Goal: Contribute content: Add original content to the website for others to see

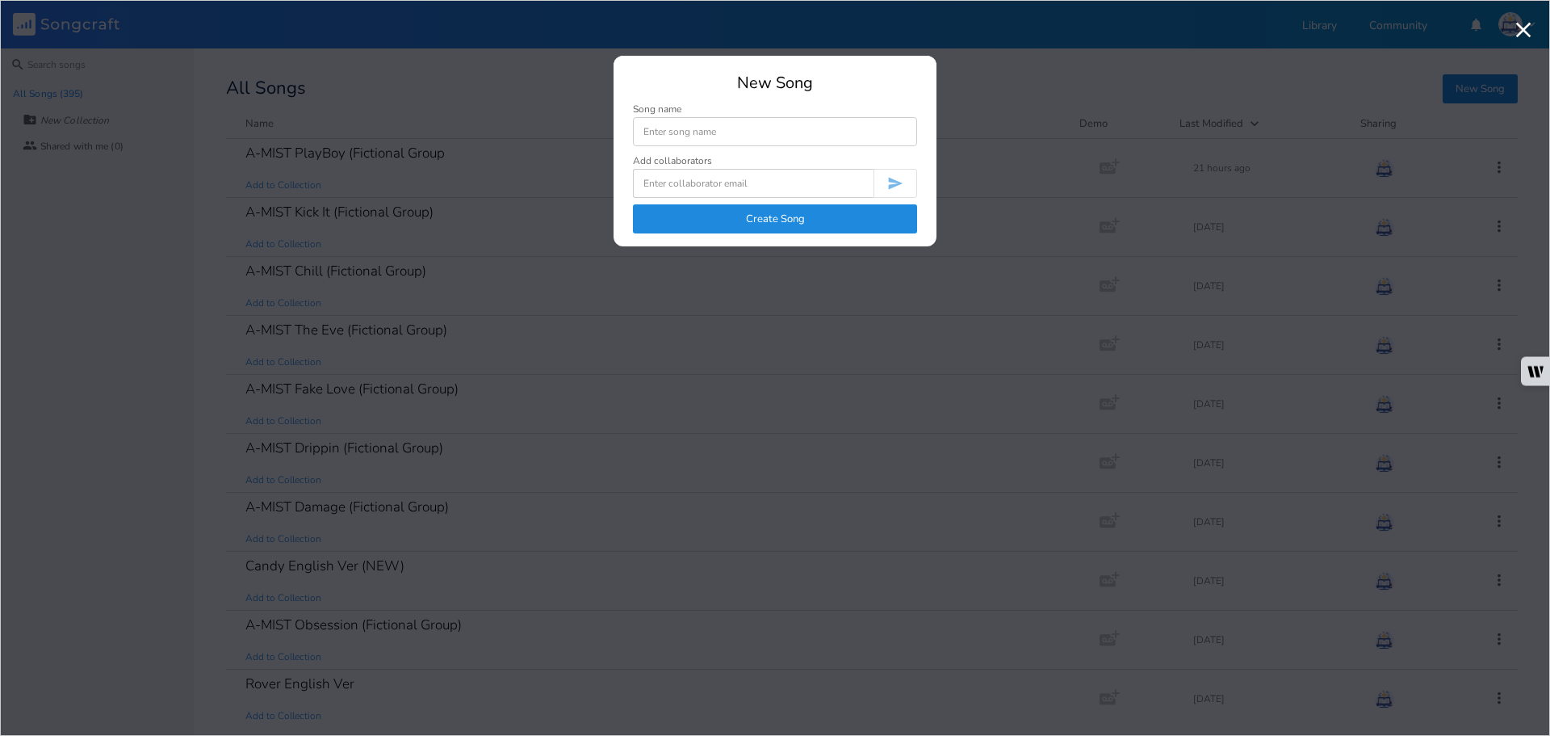
type input "a"
type input "A-MIST Home (Fictional Group)"
click at [820, 225] on button "Create Song" at bounding box center [775, 218] width 284 height 29
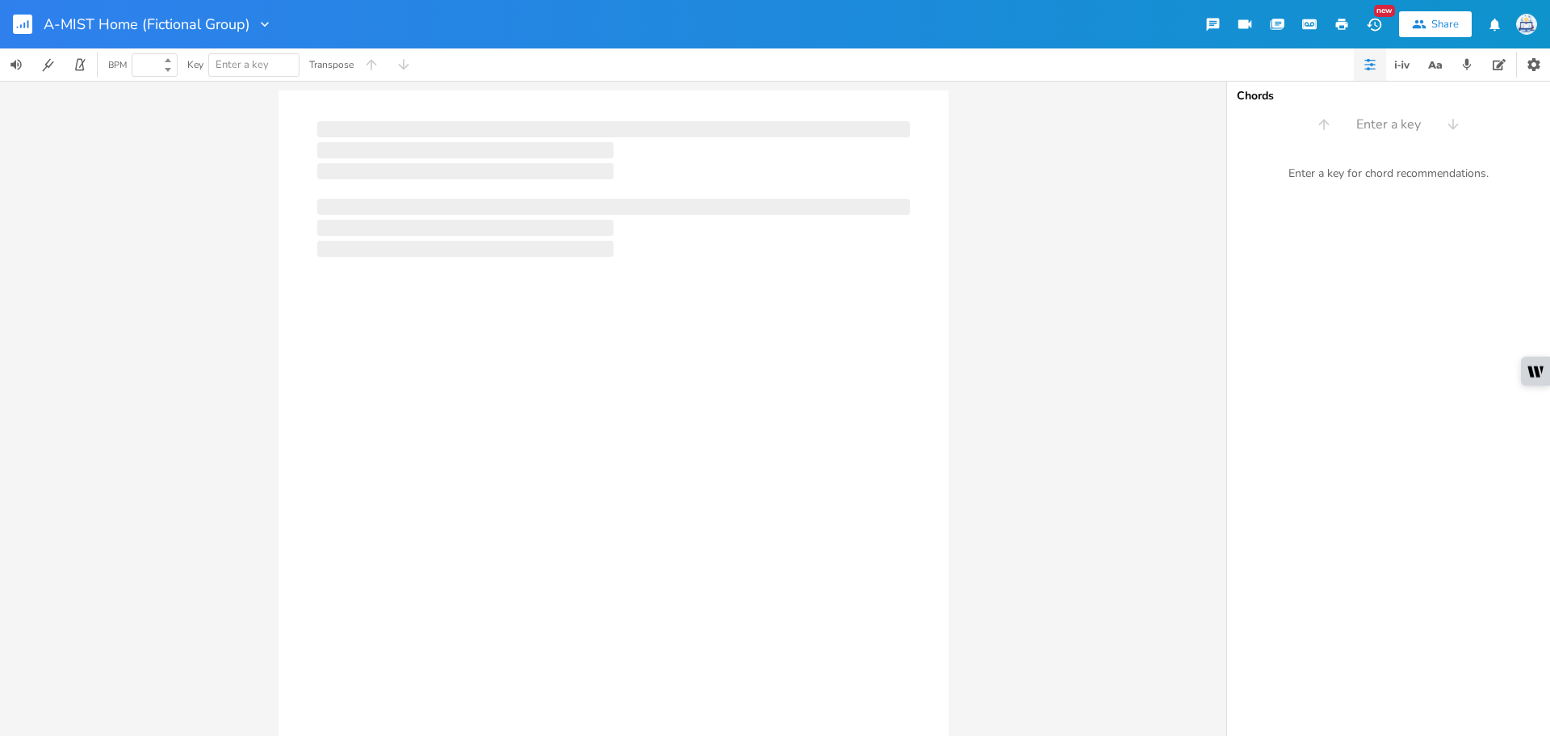
type input "100"
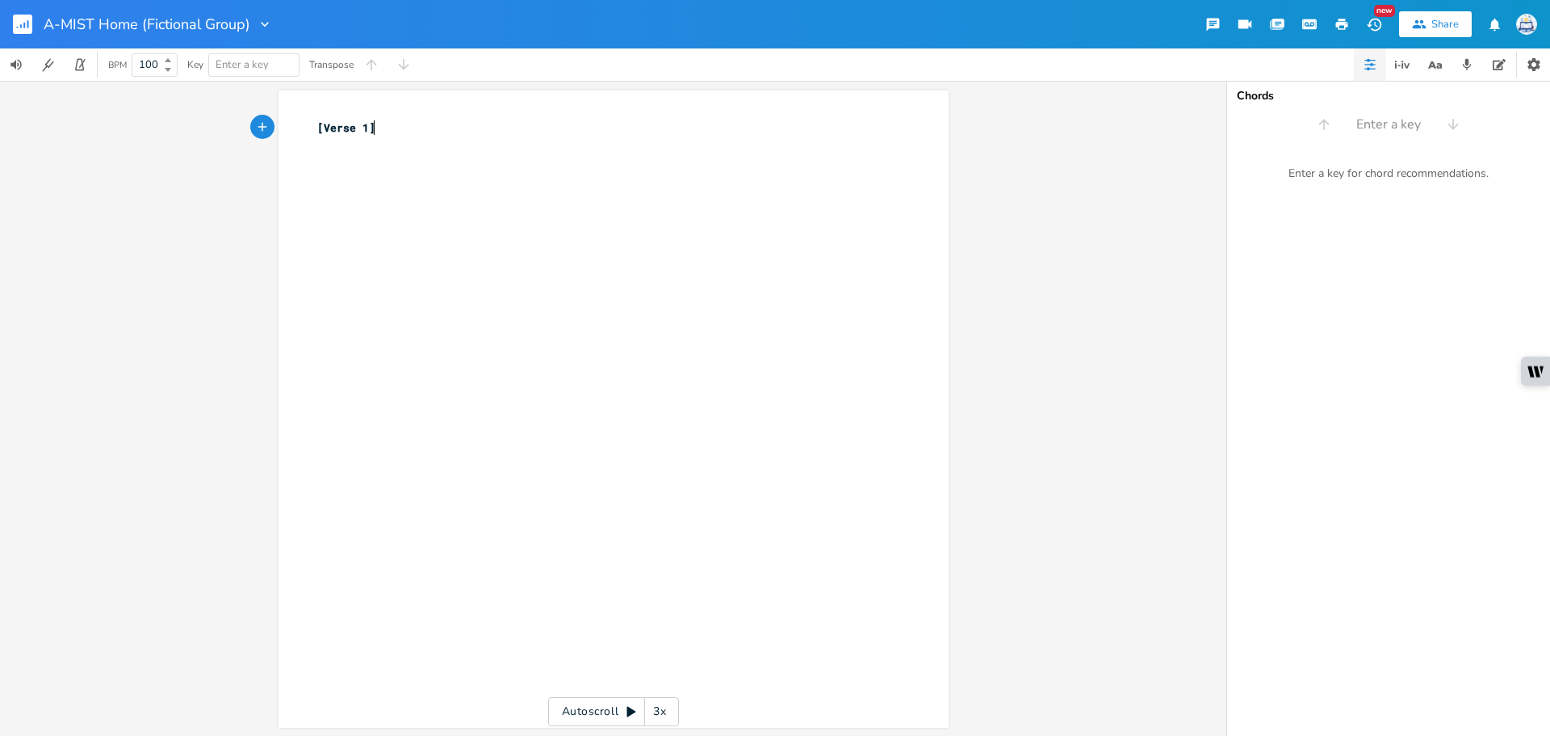
type textarea "[Verse 1]"
click at [31, 27] on rect "button" at bounding box center [22, 24] width 19 height 19
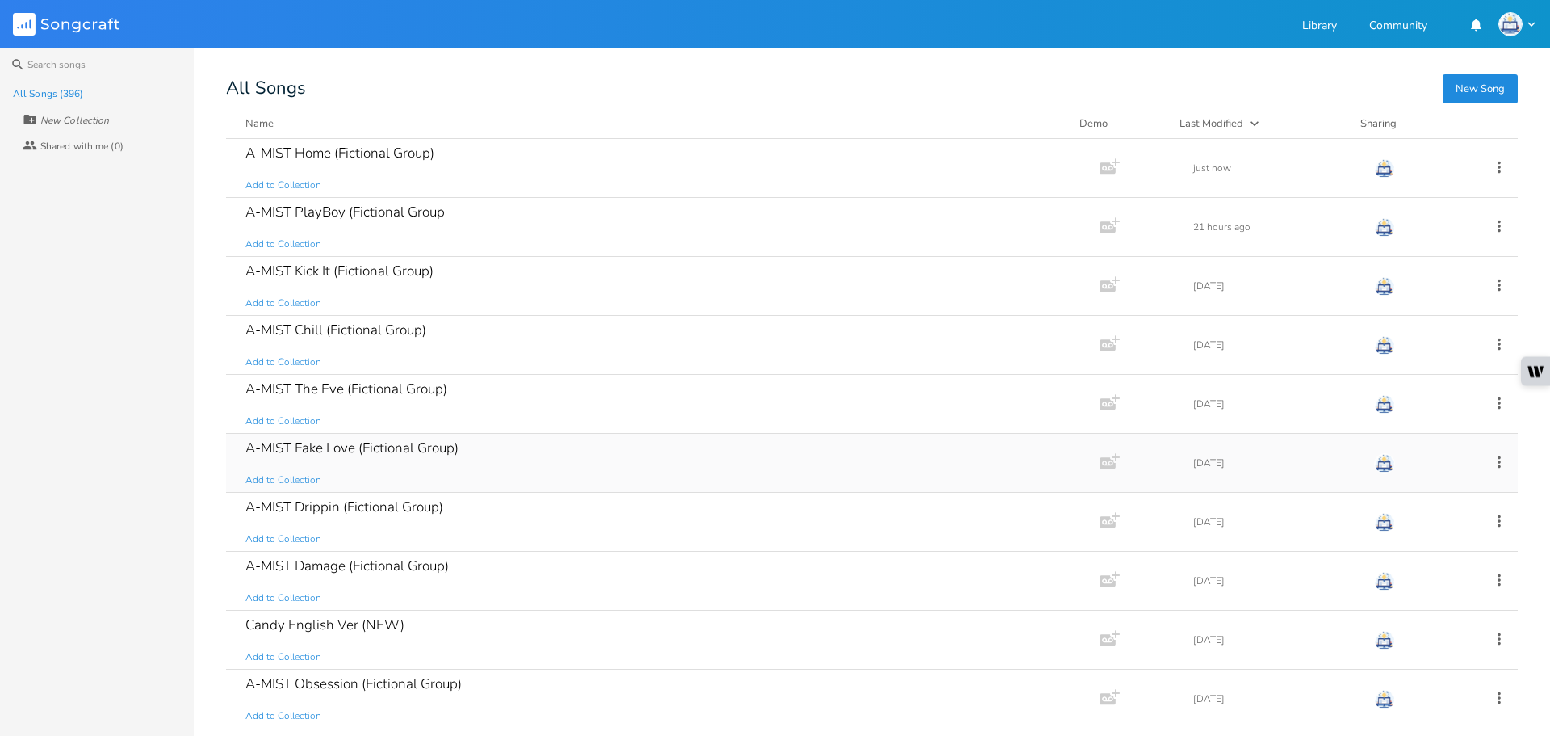
click at [556, 436] on div "A-MIST Fake Love (Fictional Group) Add to Collection" at bounding box center [659, 463] width 828 height 58
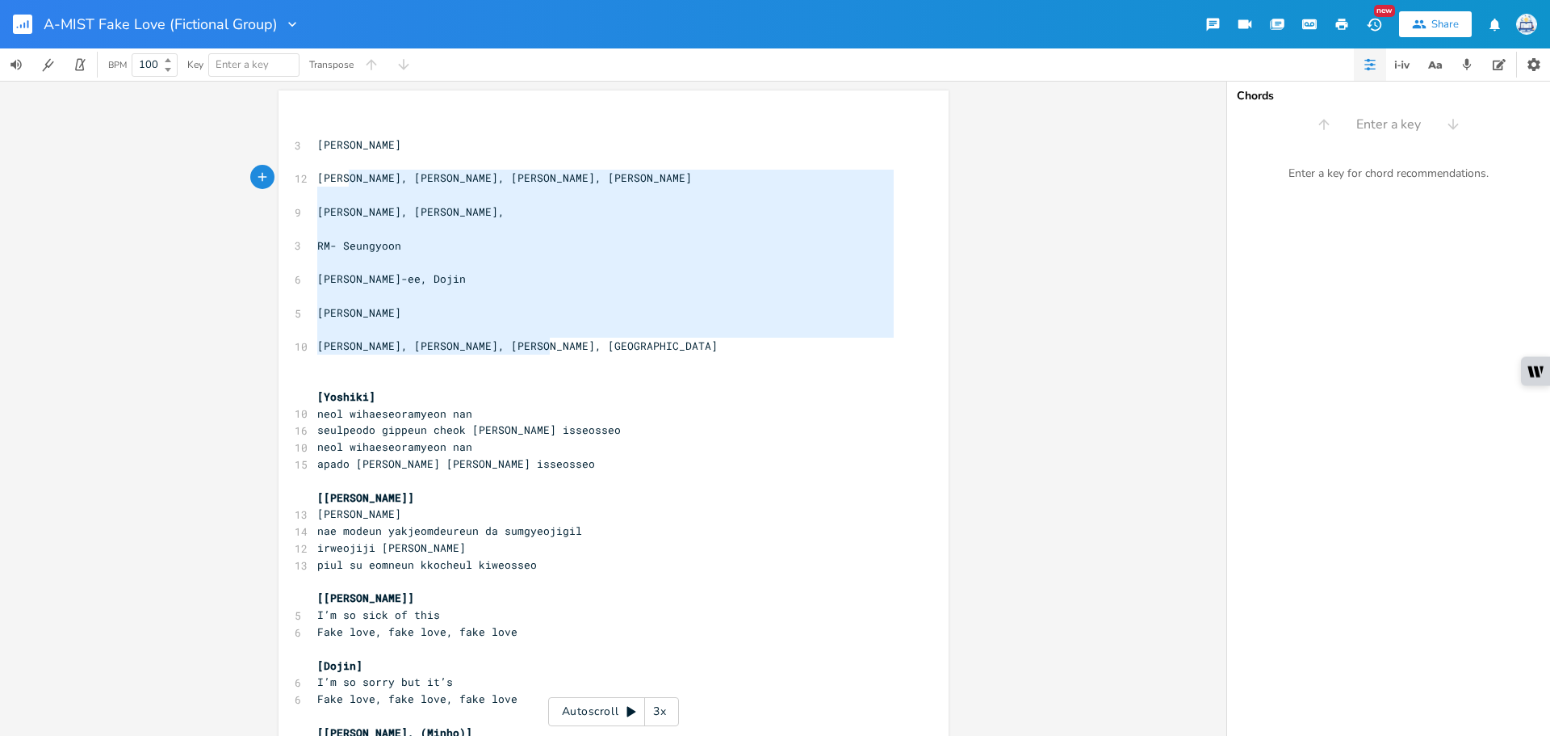
type textarea "[PERSON_NAME] [PERSON_NAME], [PERSON_NAME], [PERSON_NAME], [PERSON_NAME] [PERSO…"
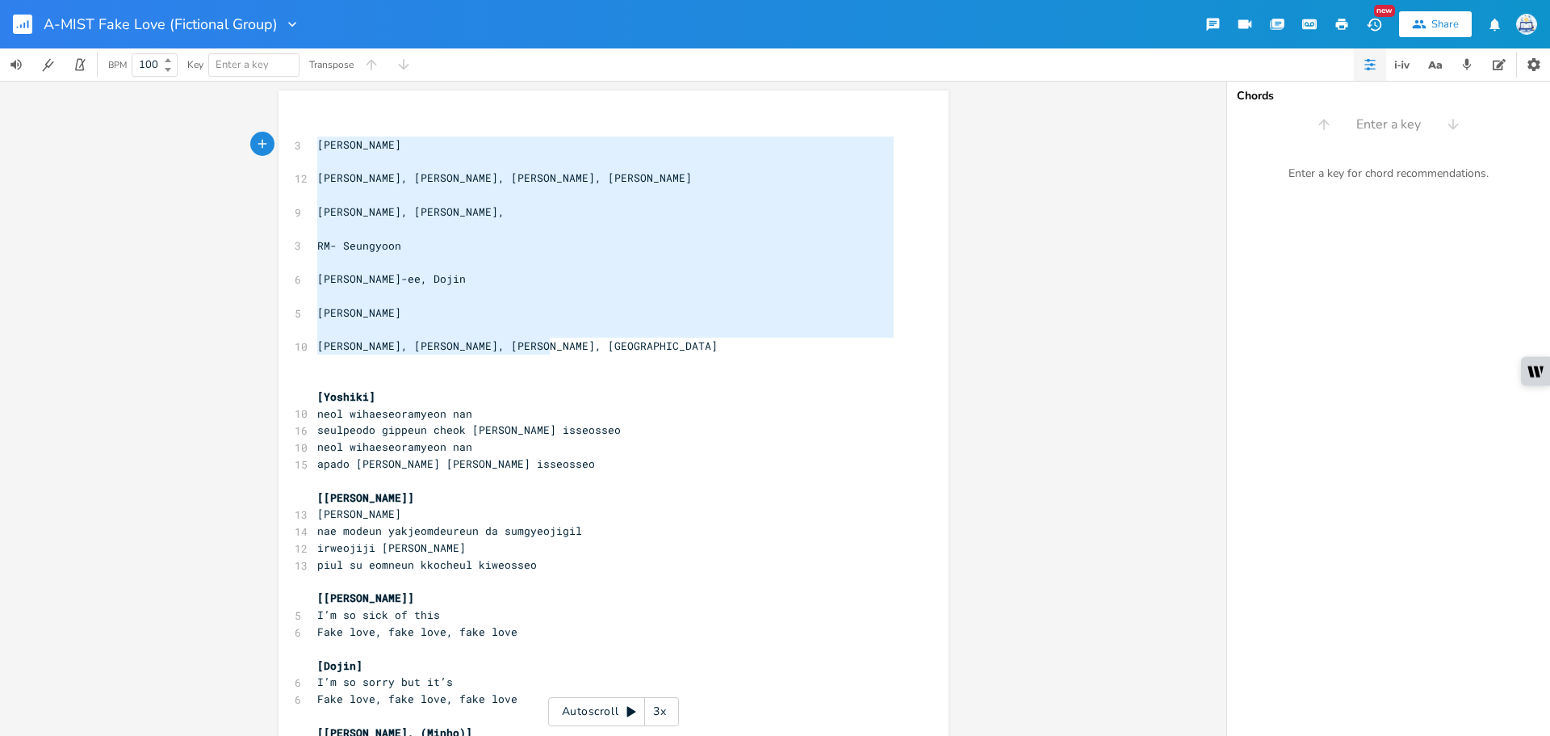
drag, startPoint x: 593, startPoint y: 346, endPoint x: 283, endPoint y: 144, distance: 371.1
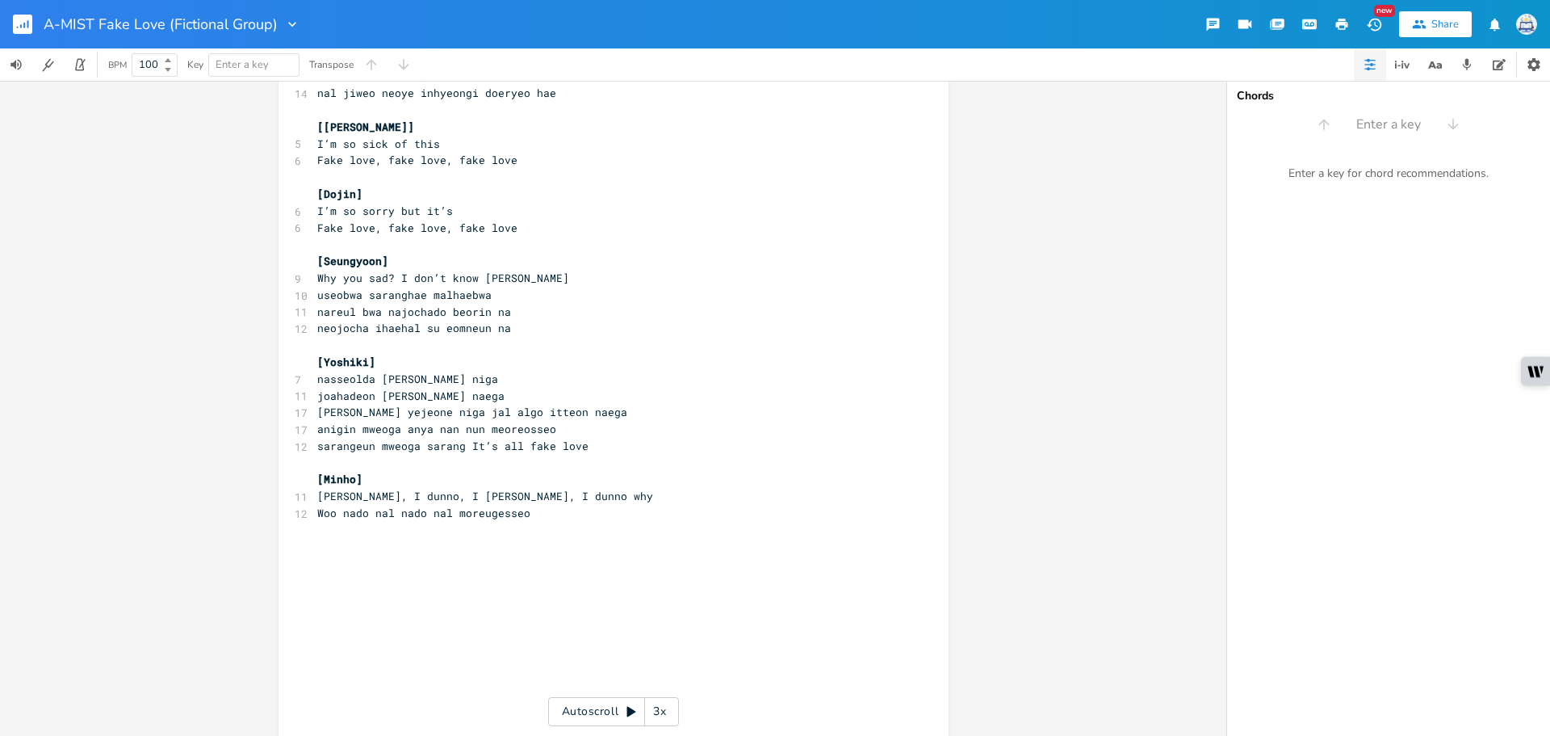
scroll to position [1373, 0]
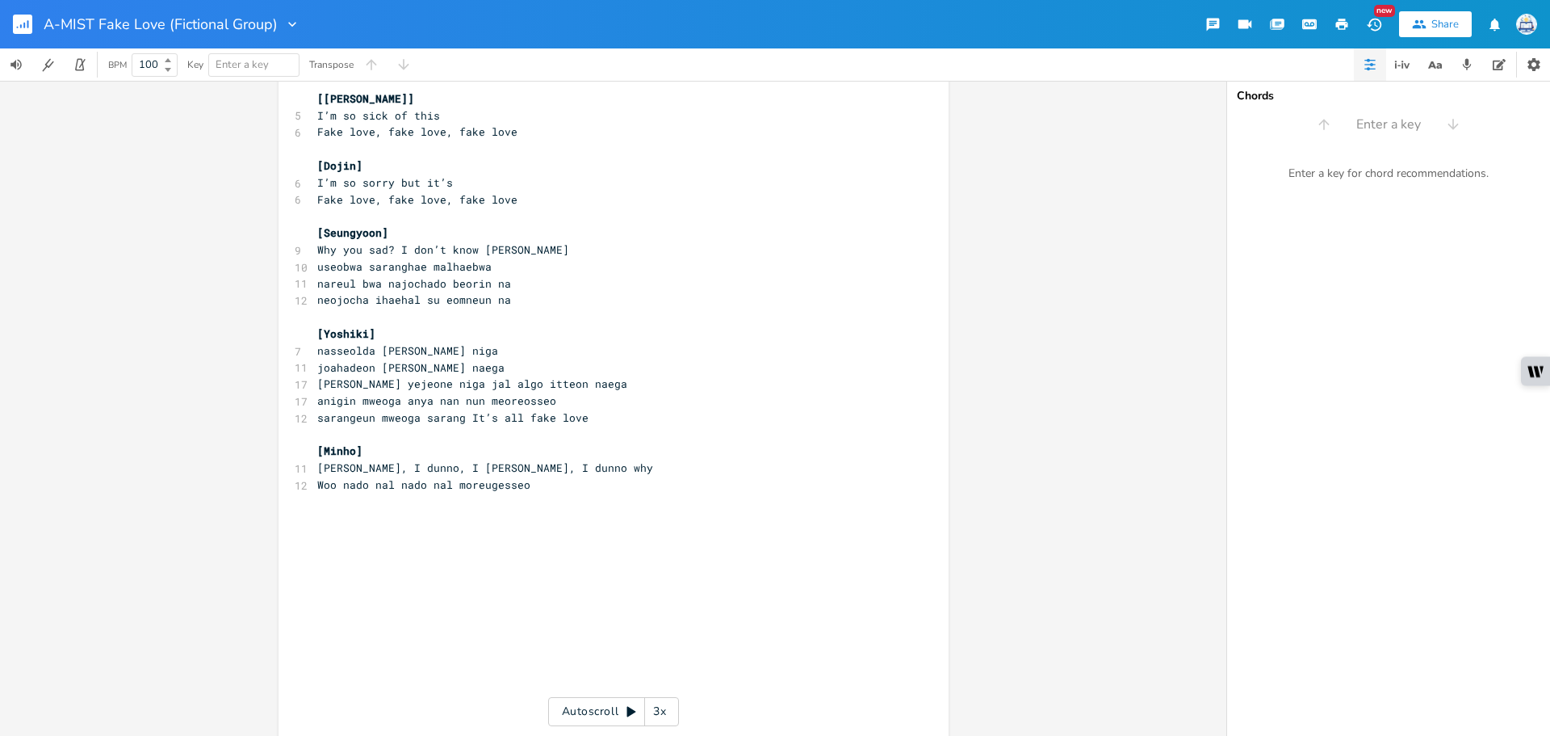
click at [24, 27] on icon "button" at bounding box center [24, 26] width 2 height 6
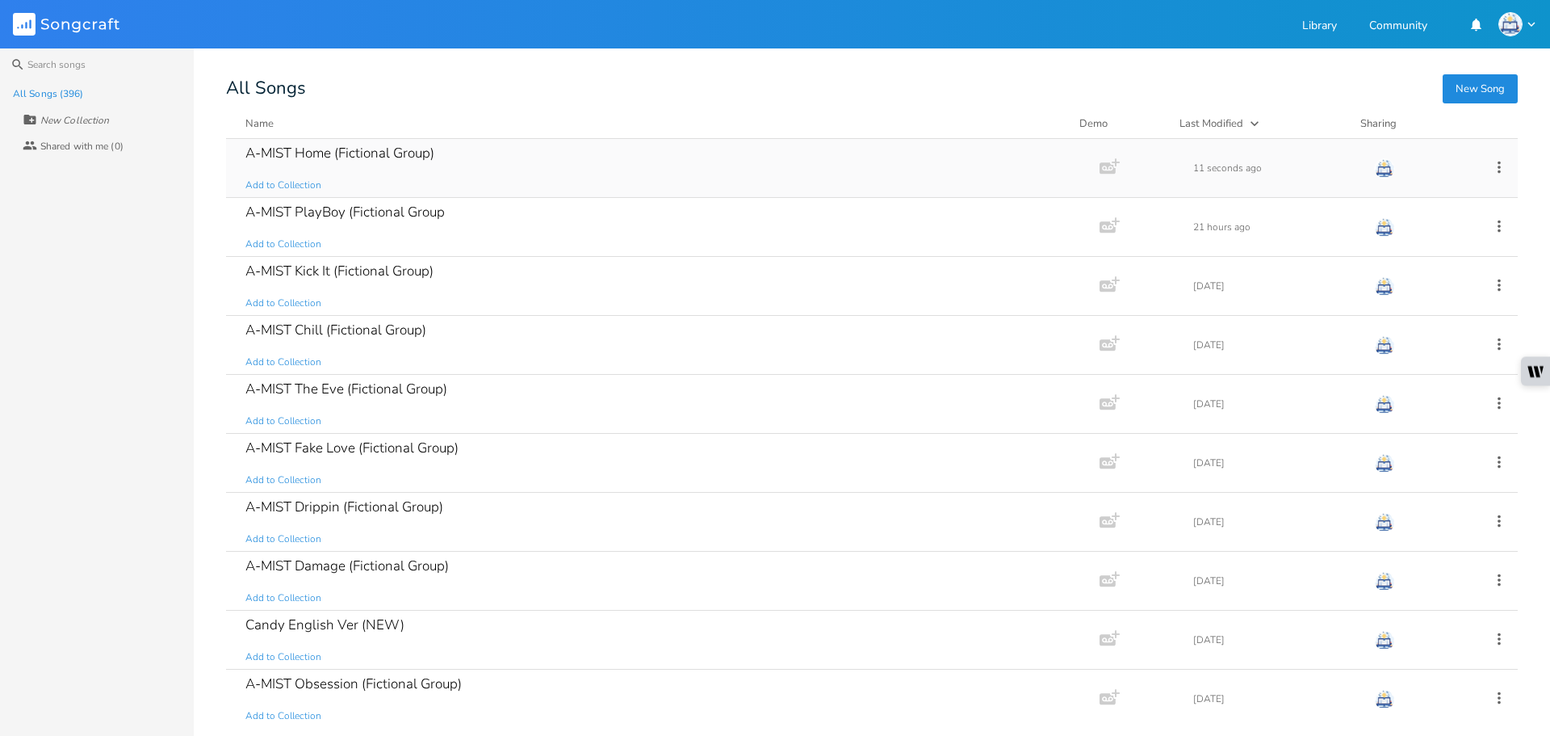
click at [543, 175] on div "A-MIST Home (Fictional Group) Add to Collection" at bounding box center [659, 168] width 828 height 58
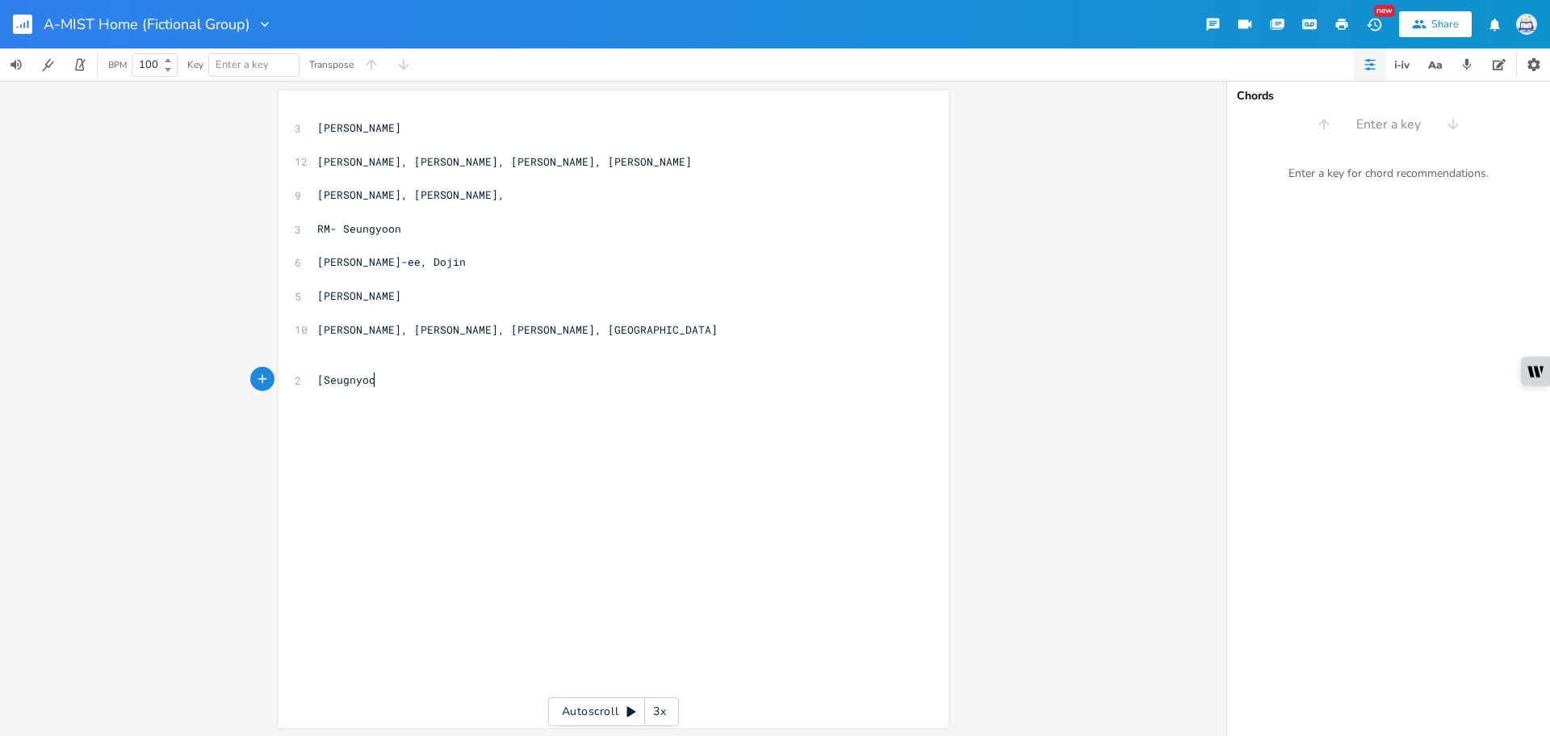
type textarea "[Seugnyoon"
type textarea "gyoon]"
type textarea "[KJ"
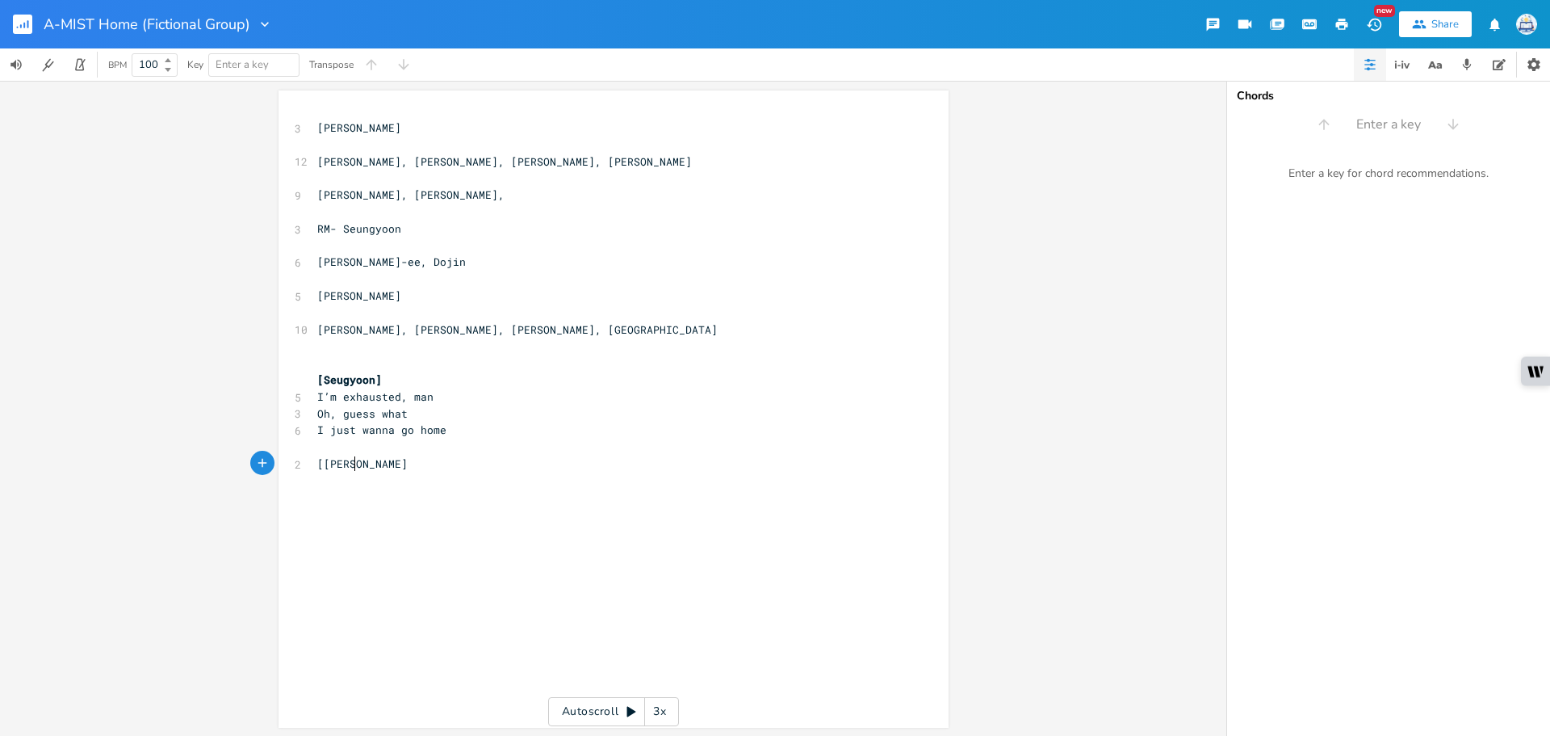
type textarea "[PERSON_NAME]]"
type textarea "[Yoshiki]"
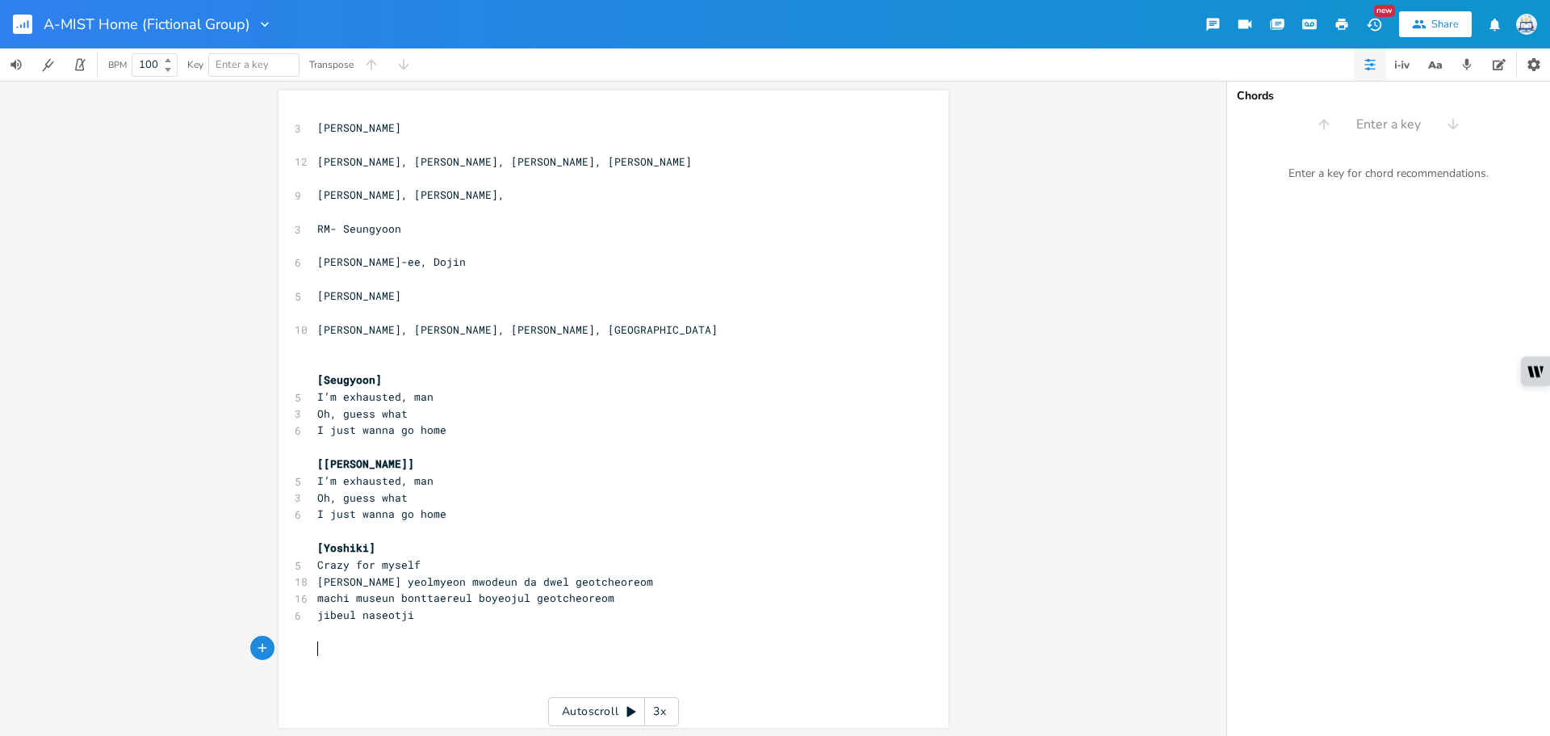
scroll to position [0, 4]
type textarea "[Seungyoon]]"
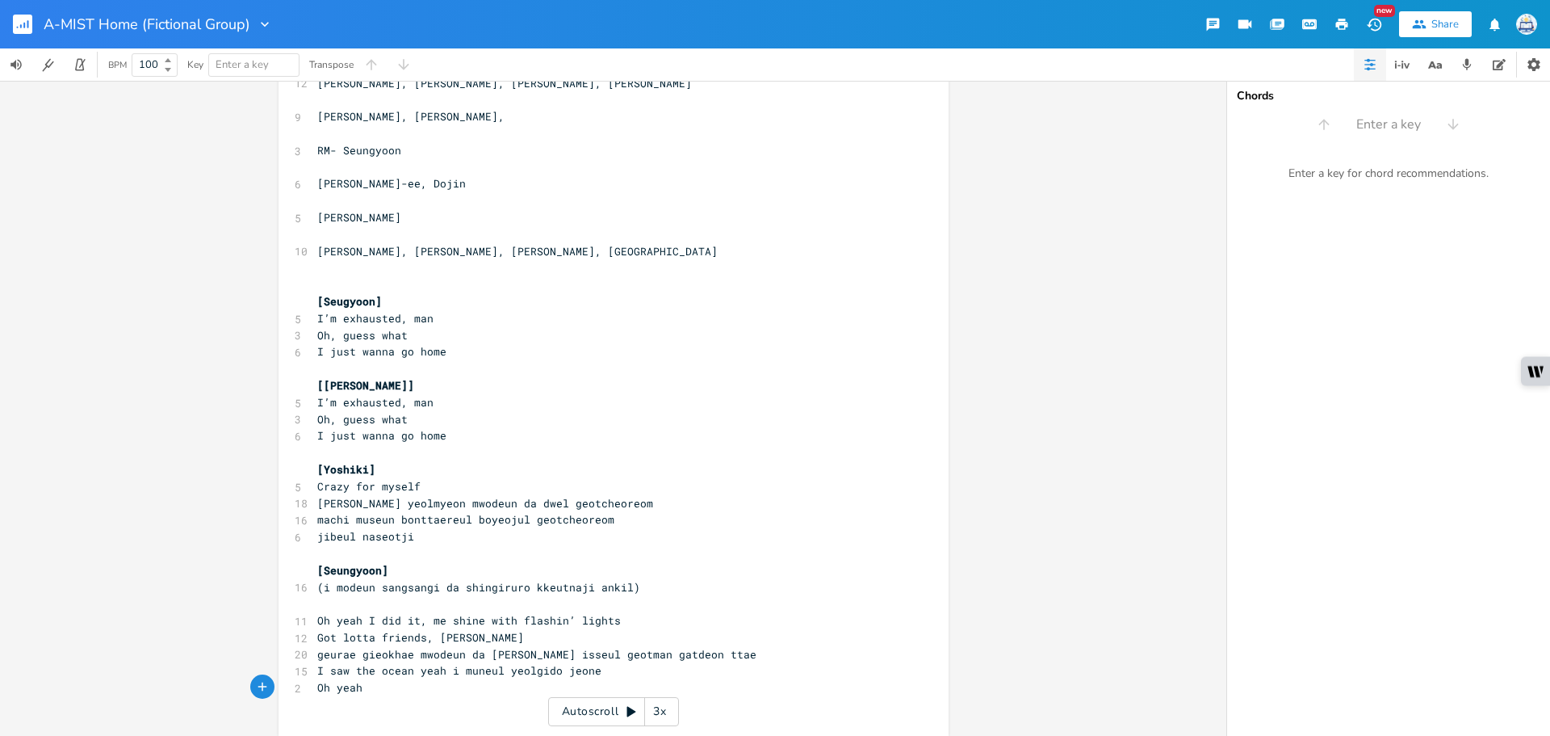
click at [333, 602] on pre "​" at bounding box center [605, 603] width 583 height 17
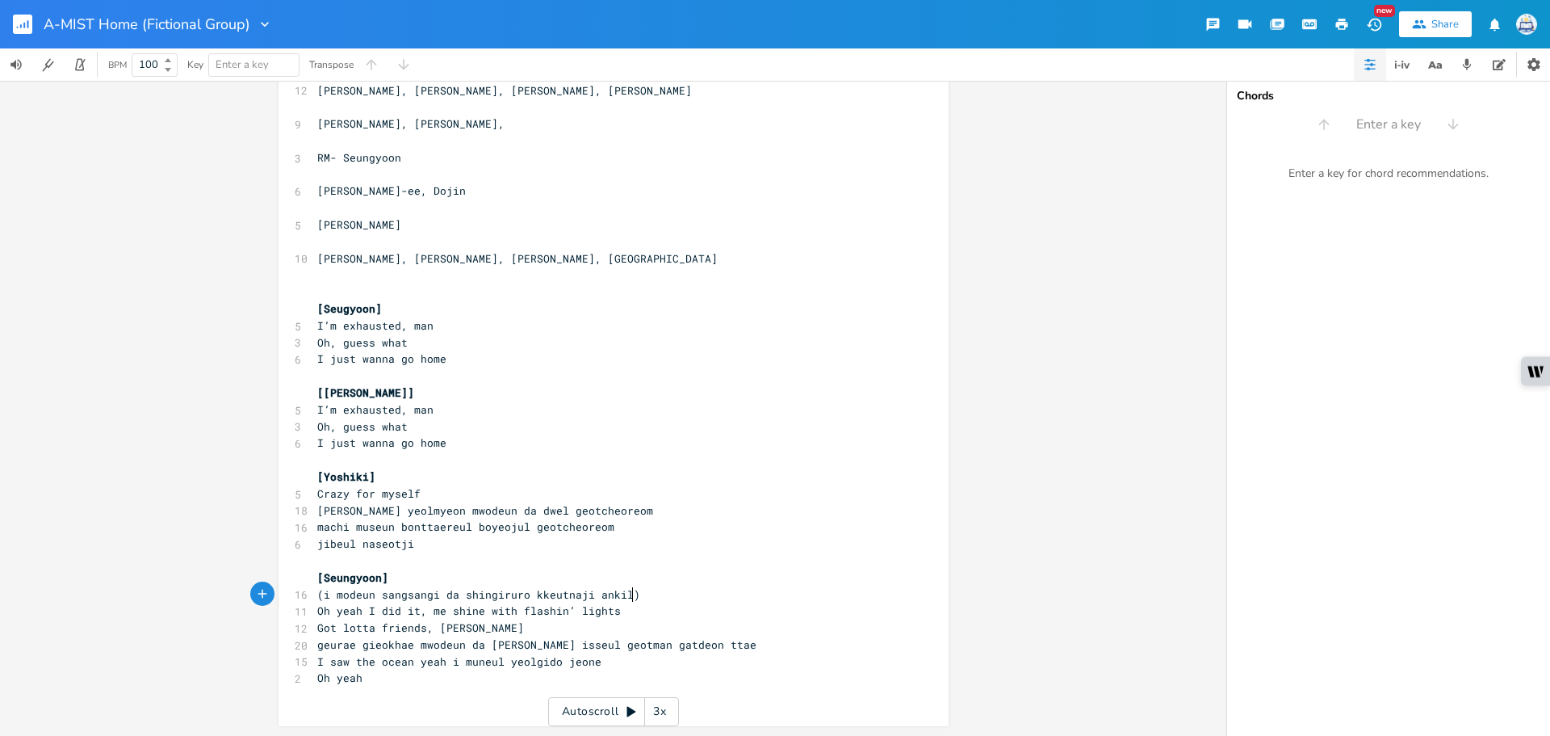
scroll to position [71, 0]
click at [567, 677] on pre "Oh yeah" at bounding box center [605, 677] width 583 height 17
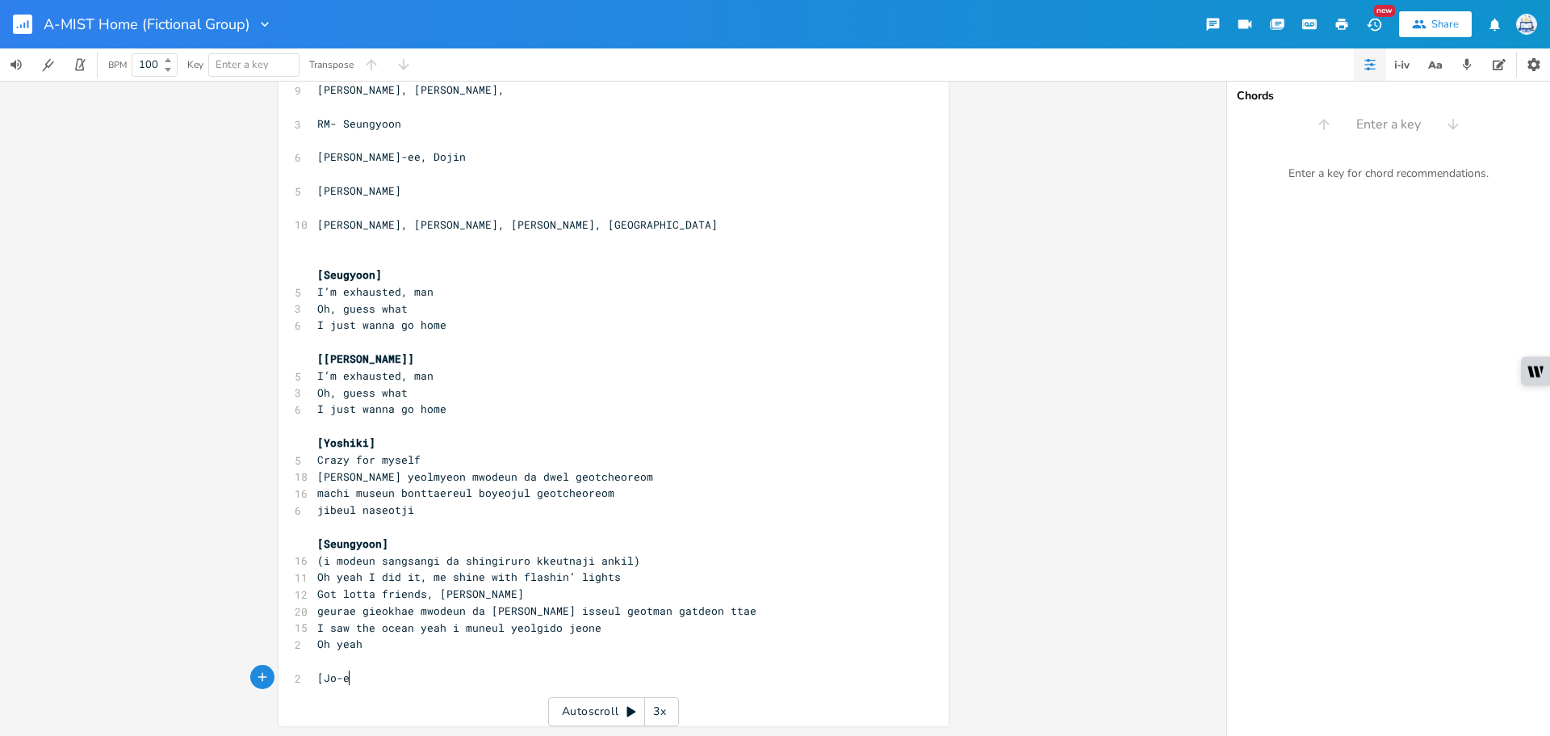
type textarea "[[PERSON_NAME]]"
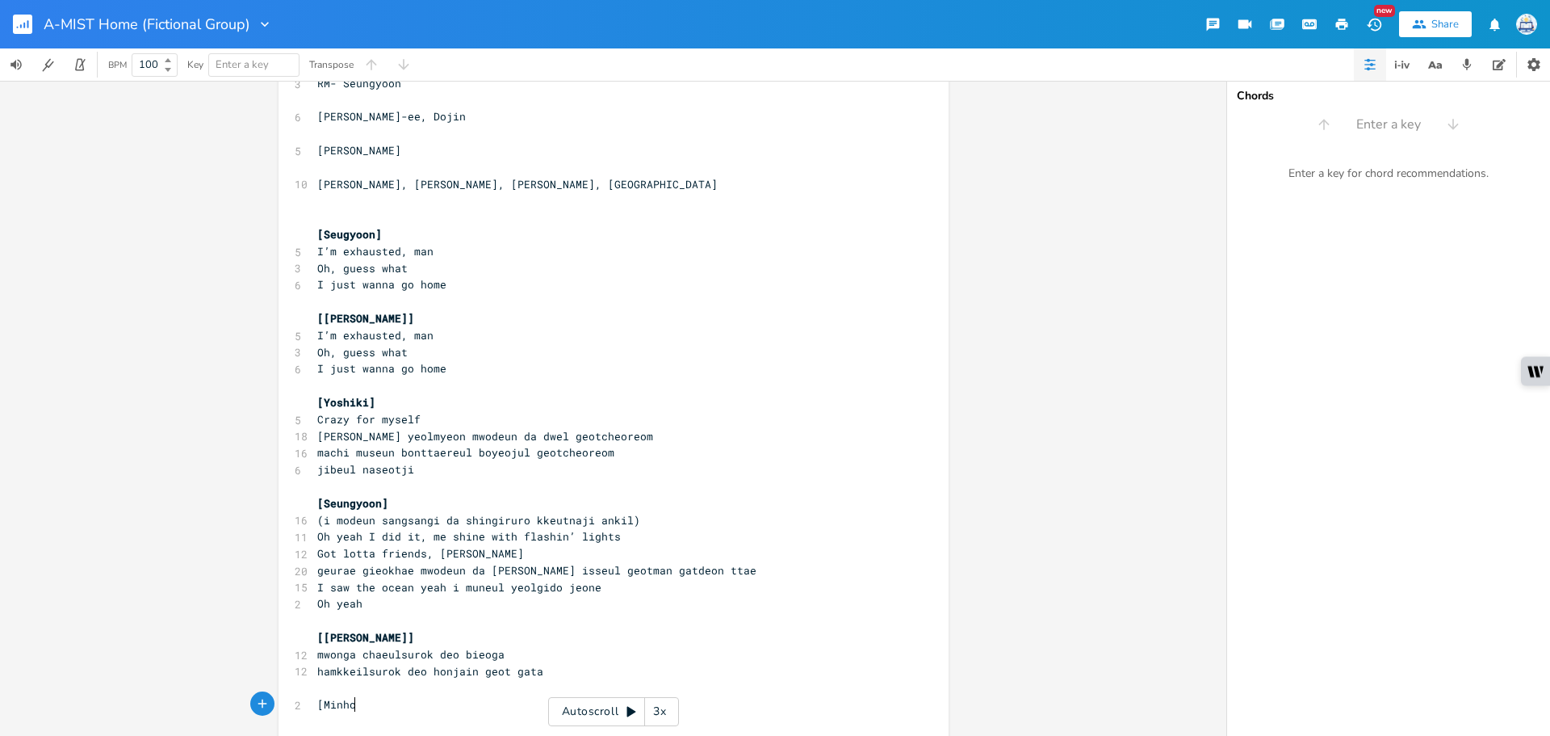
type textarea "[Minho]"
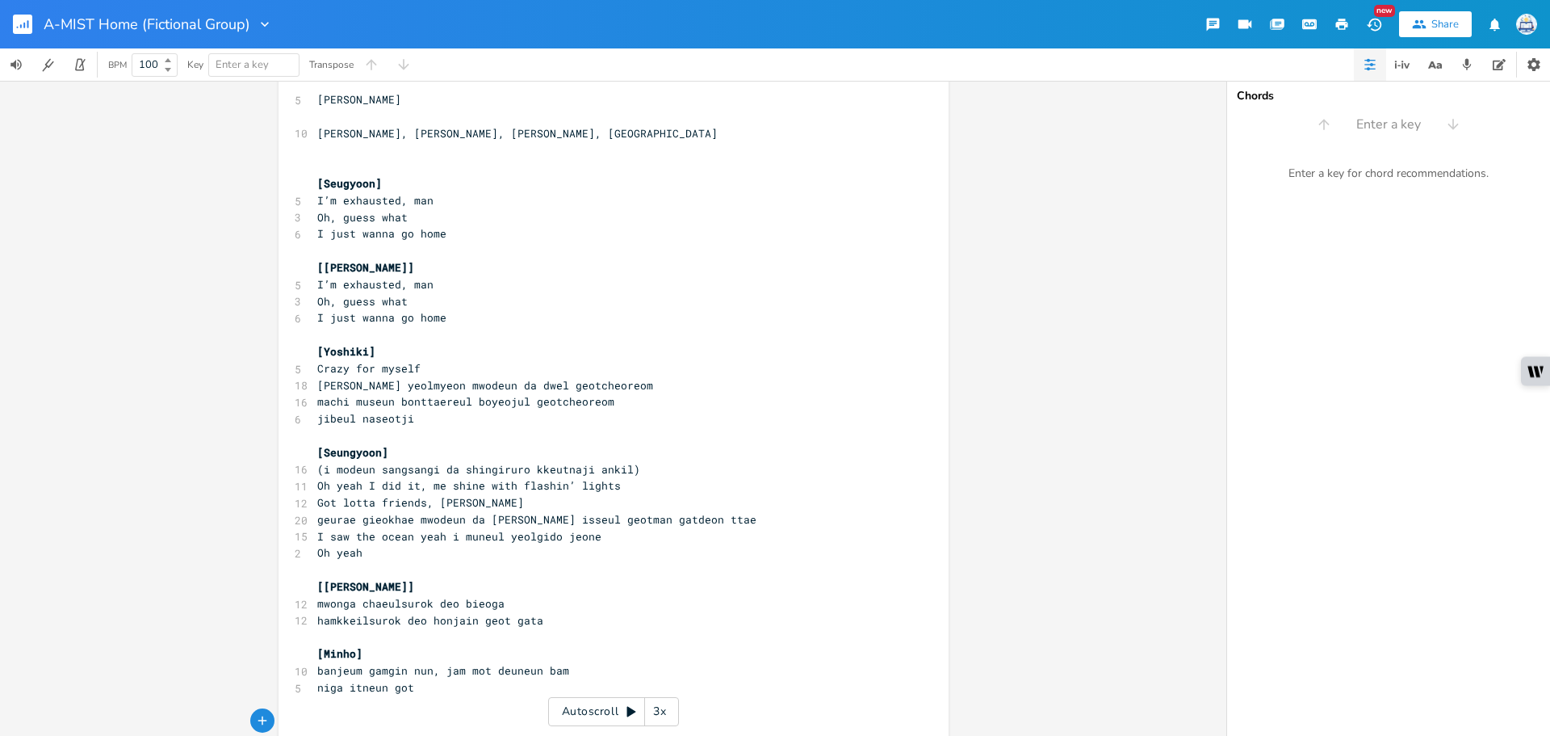
scroll to position [200, 0]
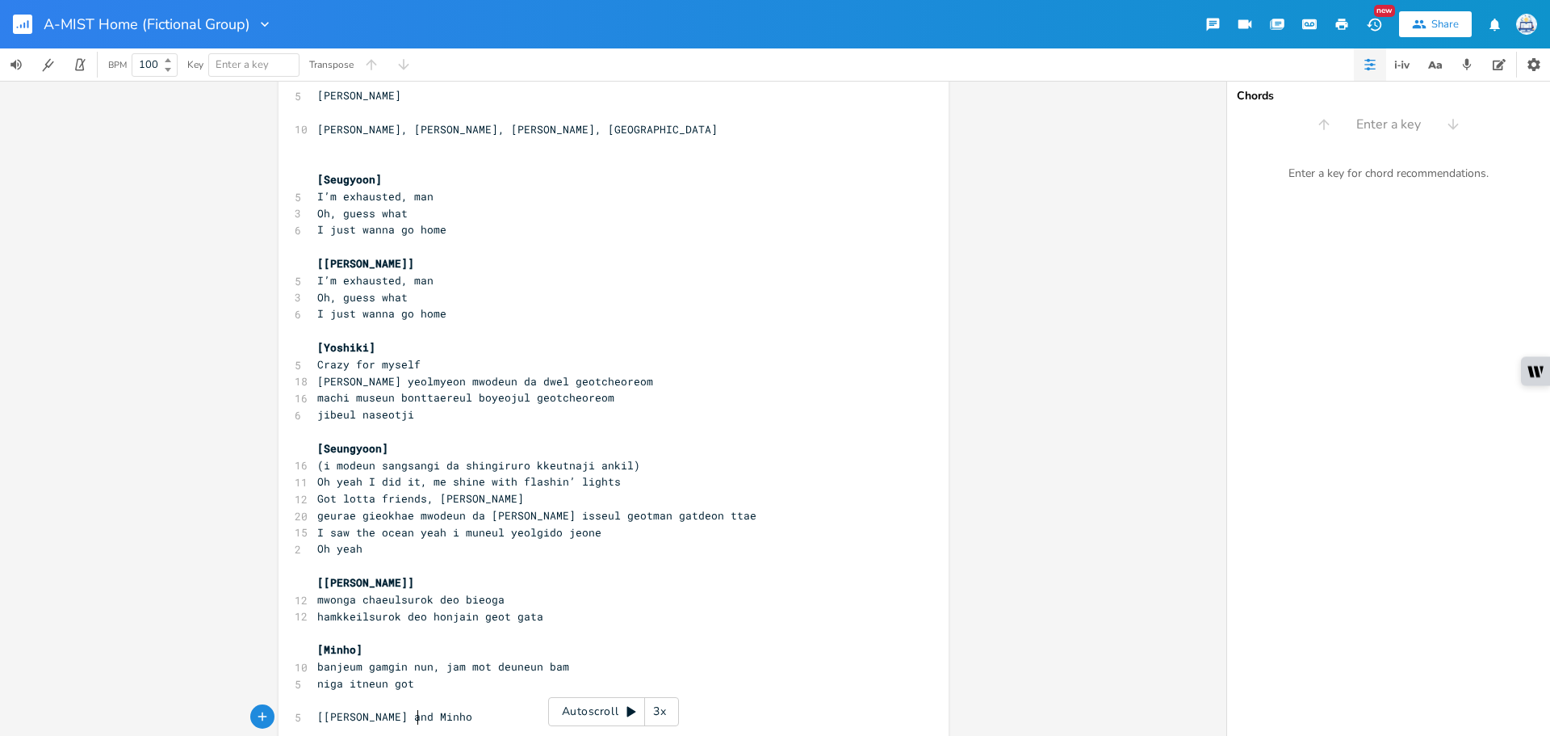
type textarea "[[PERSON_NAME] and [PERSON_NAME]]"
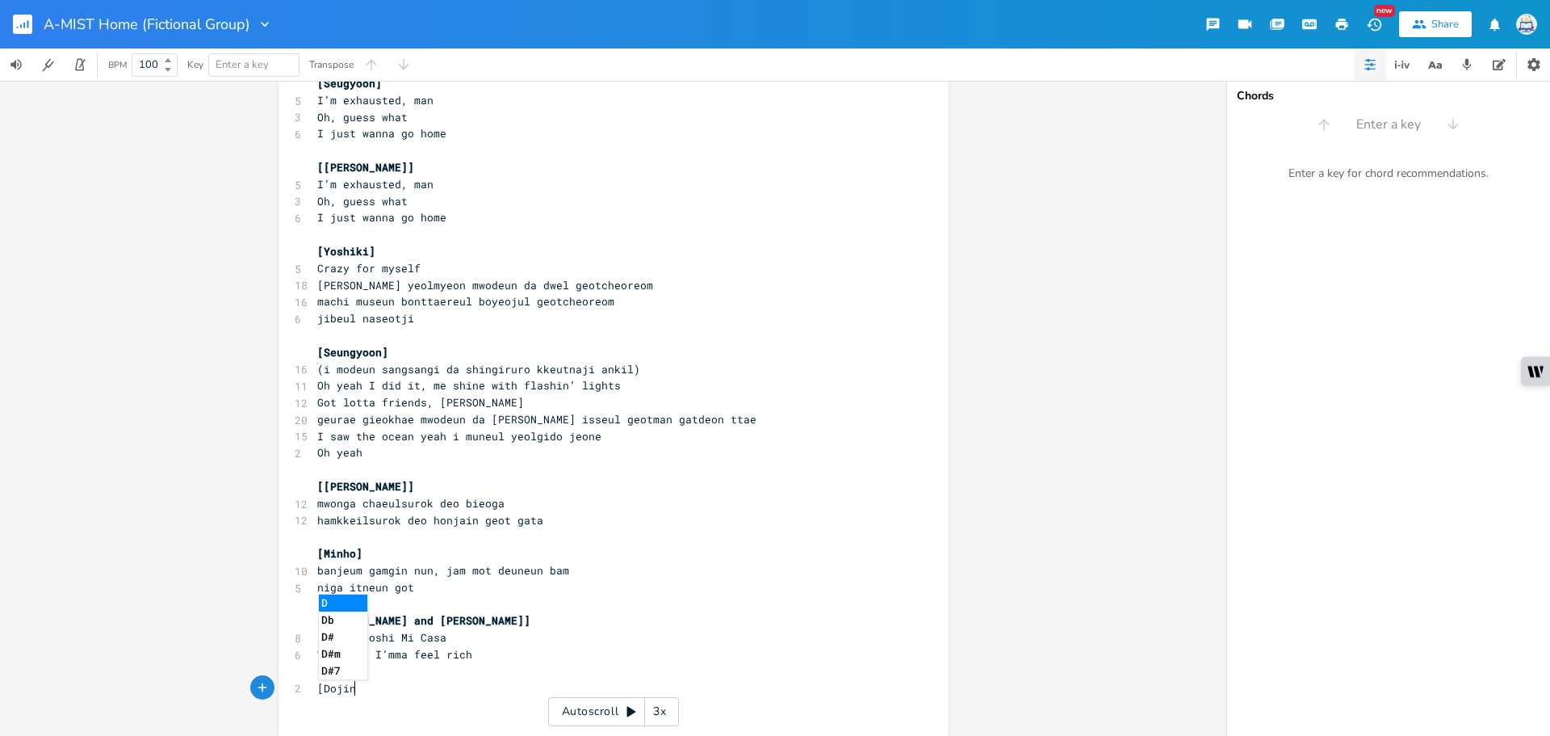
scroll to position [0, 28]
type textarea "[Dojin"
type textarea "and Minho]"
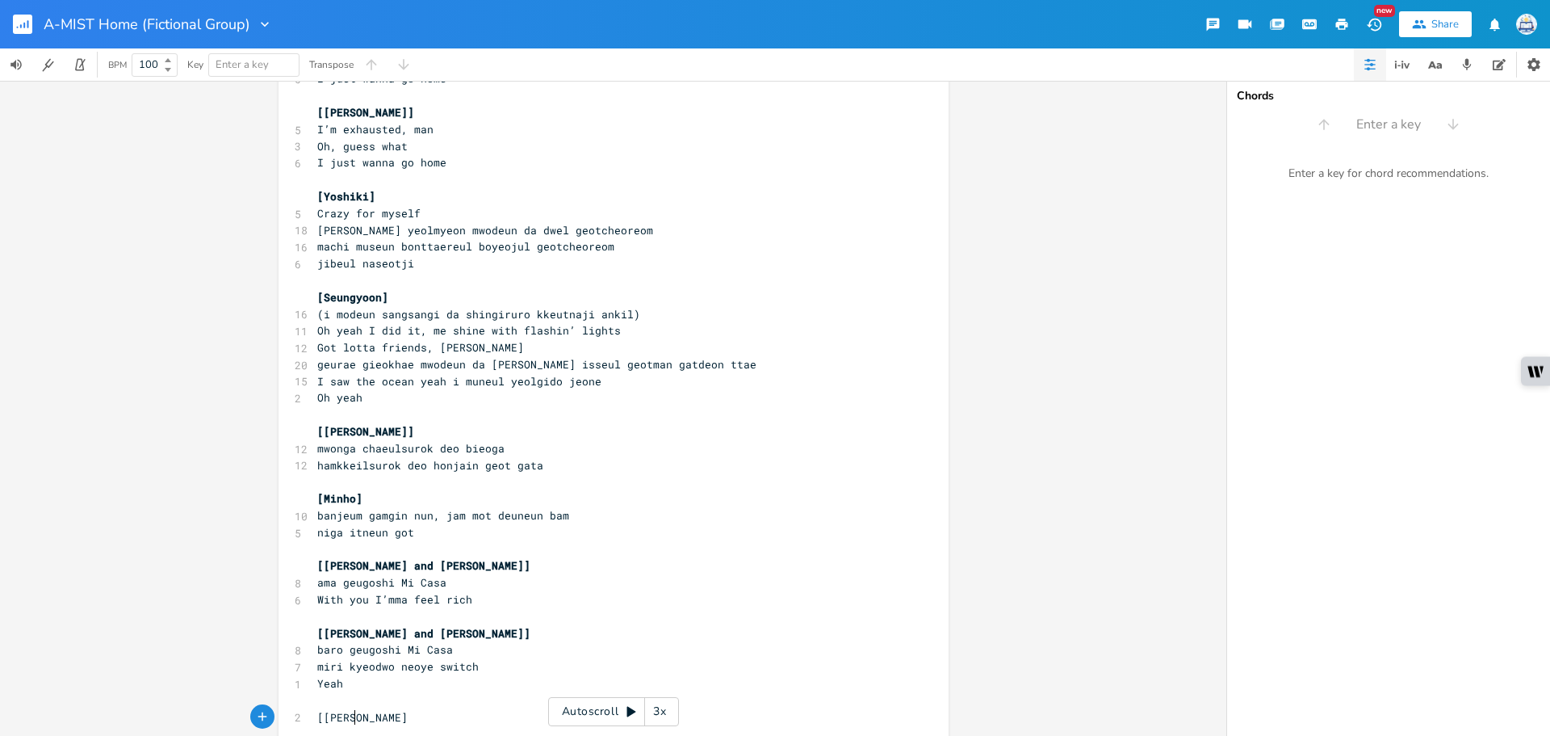
scroll to position [0, 32]
type textarea "[[PERSON_NAME]]"
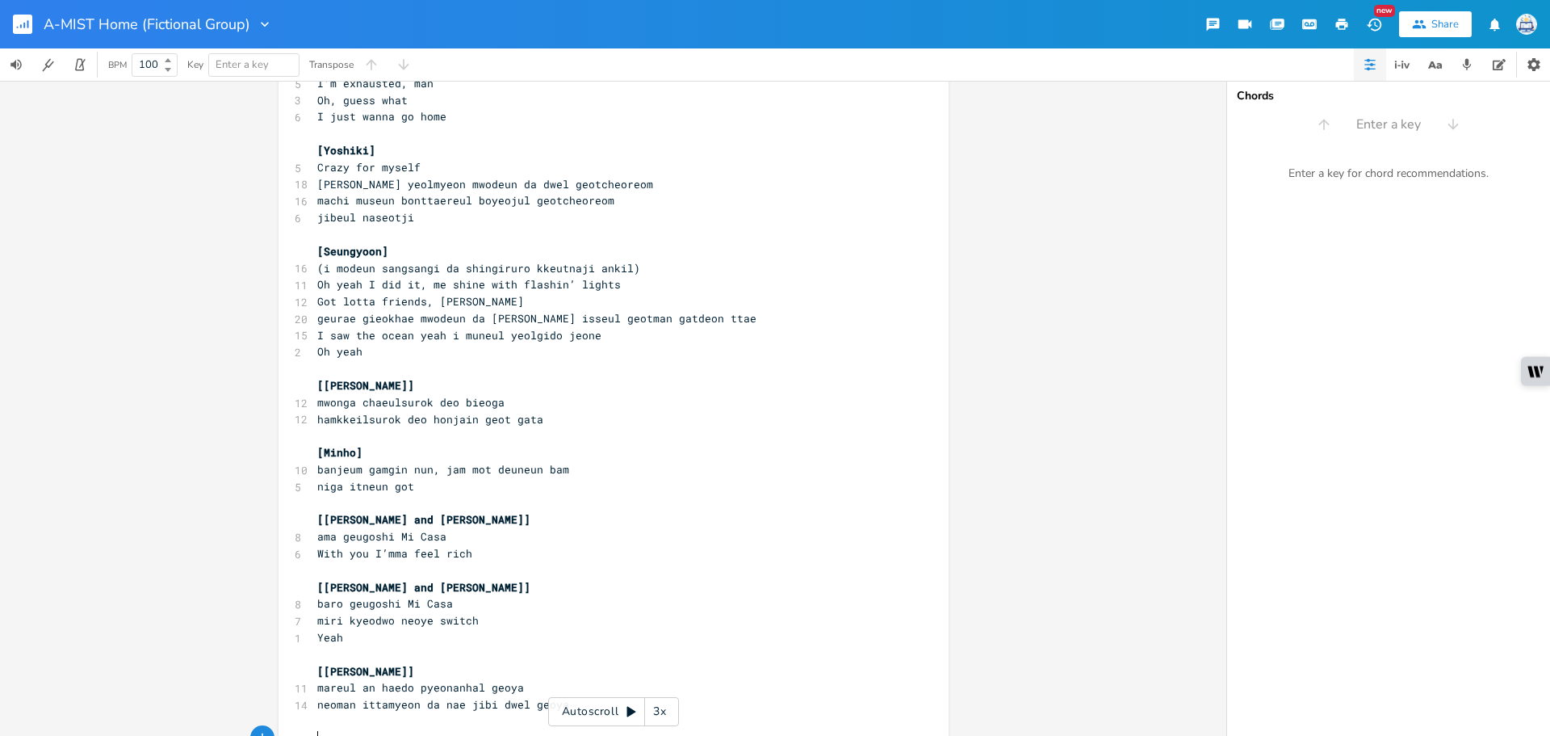
scroll to position [448, 0]
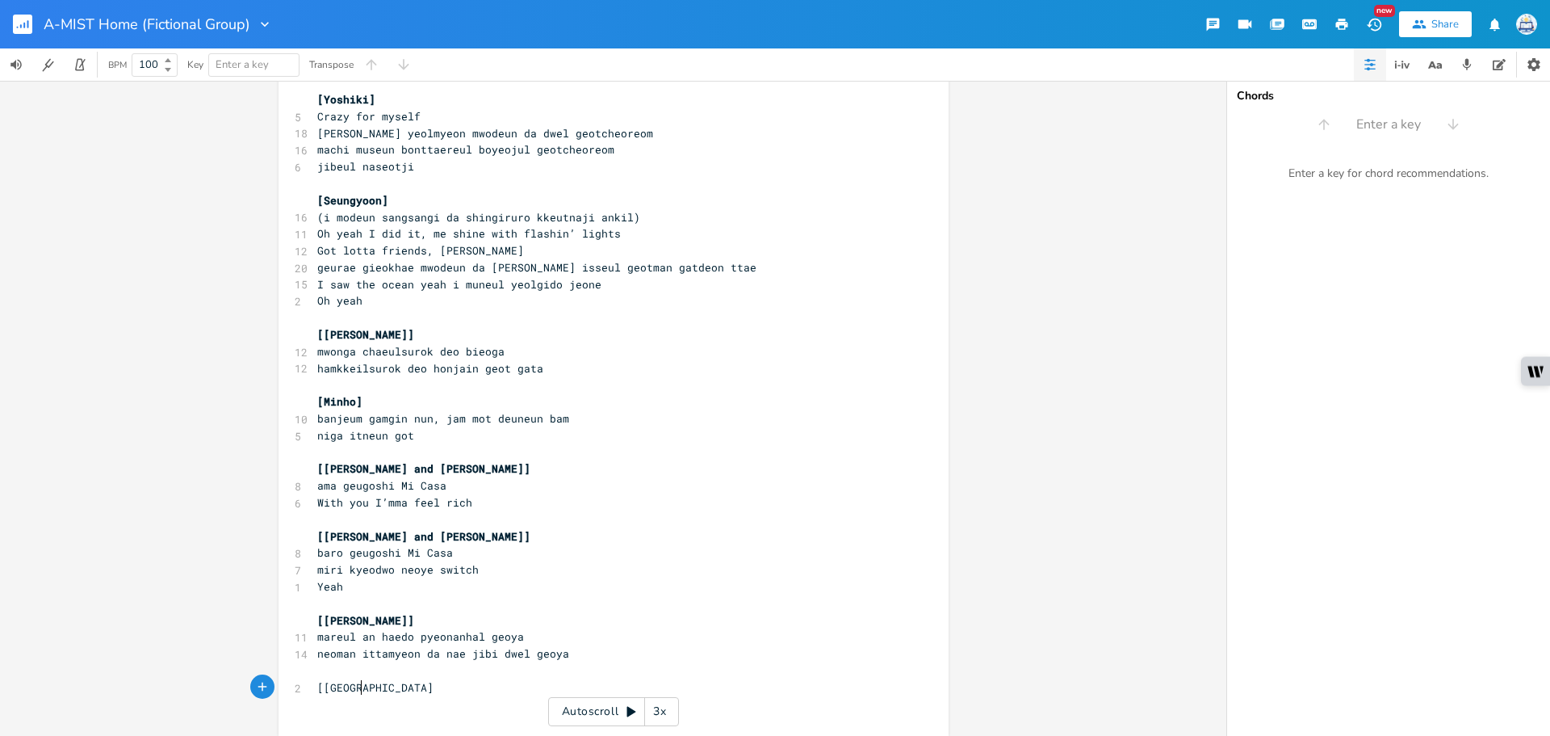
type textarea "[[GEOGRAPHIC_DATA]]"
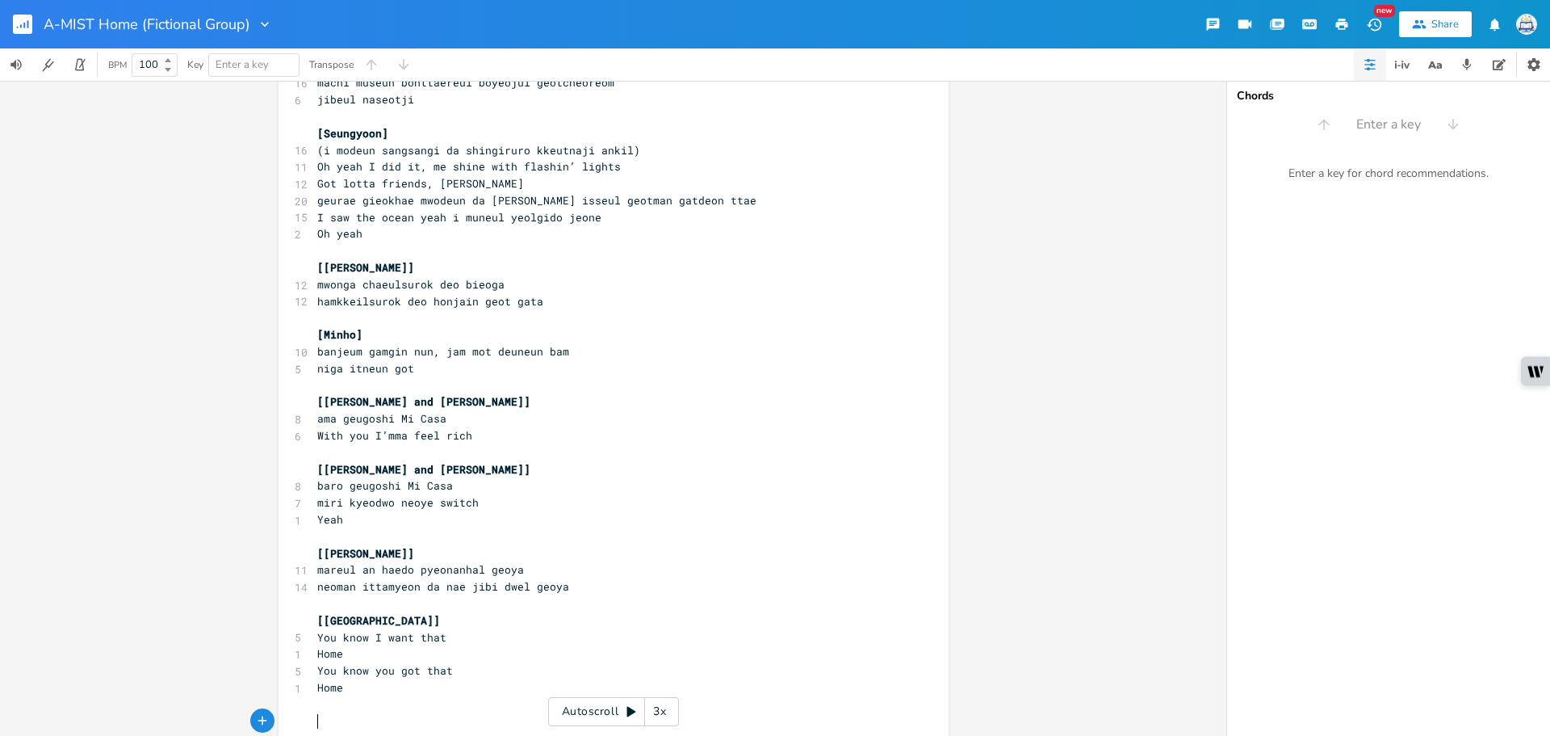
click at [317, 659] on span "Home" at bounding box center [330, 653] width 26 height 15
click at [317, 670] on span "Home" at bounding box center [330, 670] width 26 height 15
click at [317, 672] on span "Home" at bounding box center [330, 670] width 26 height 15
click at [527, 647] on pre "You know you got that Home" at bounding box center [605, 653] width 583 height 17
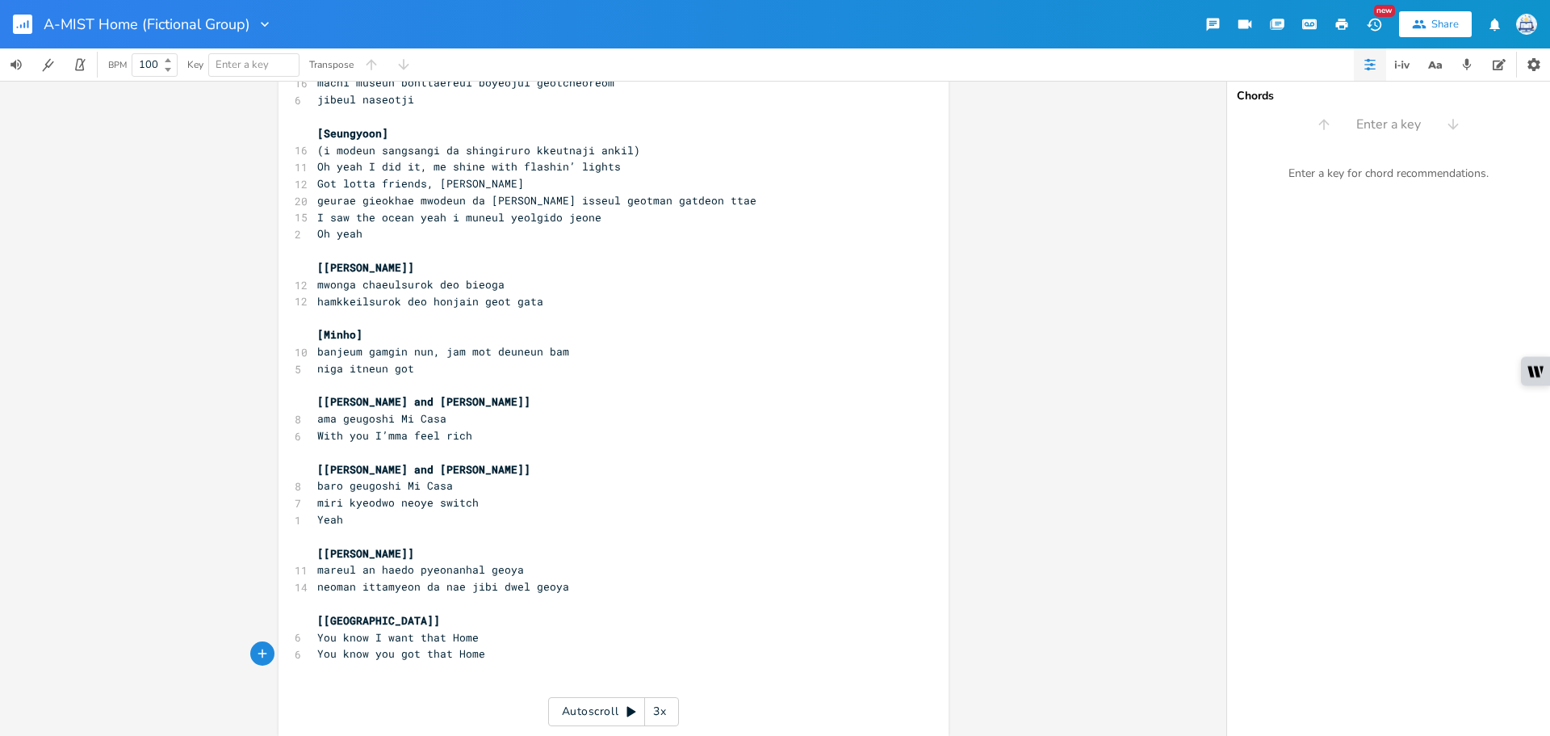
click at [452, 653] on span "You know you got that Home" at bounding box center [401, 653] width 168 height 15
click at [424, 654] on span "You know you got that Home" at bounding box center [401, 653] width 168 height 15
click at [421, 654] on span "You know you got that Home" at bounding box center [401, 653] width 168 height 15
click at [501, 656] on pre "You know you got that Home" at bounding box center [605, 653] width 583 height 17
type textarea "[[PERSON_NAME]]"
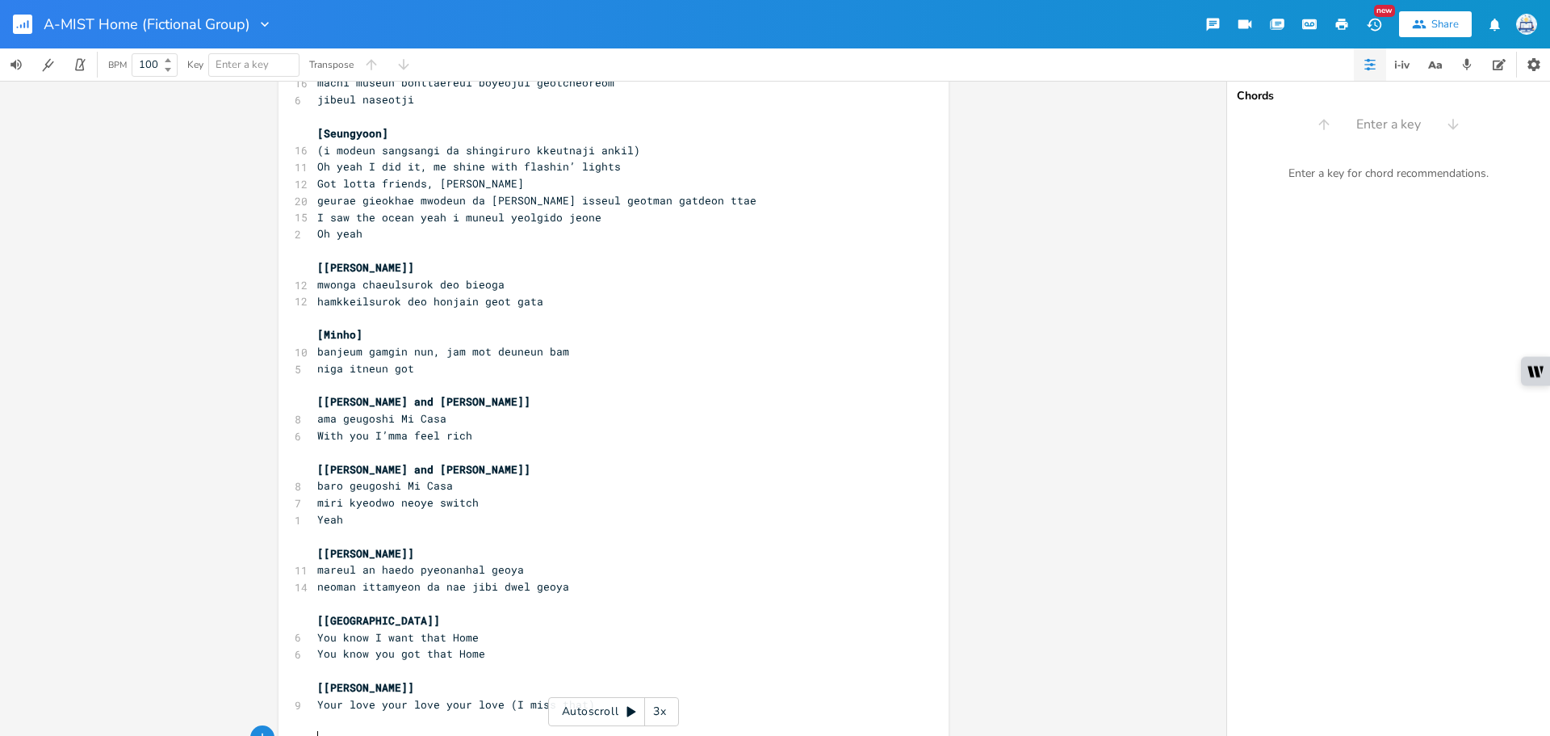
scroll to position [566, 0]
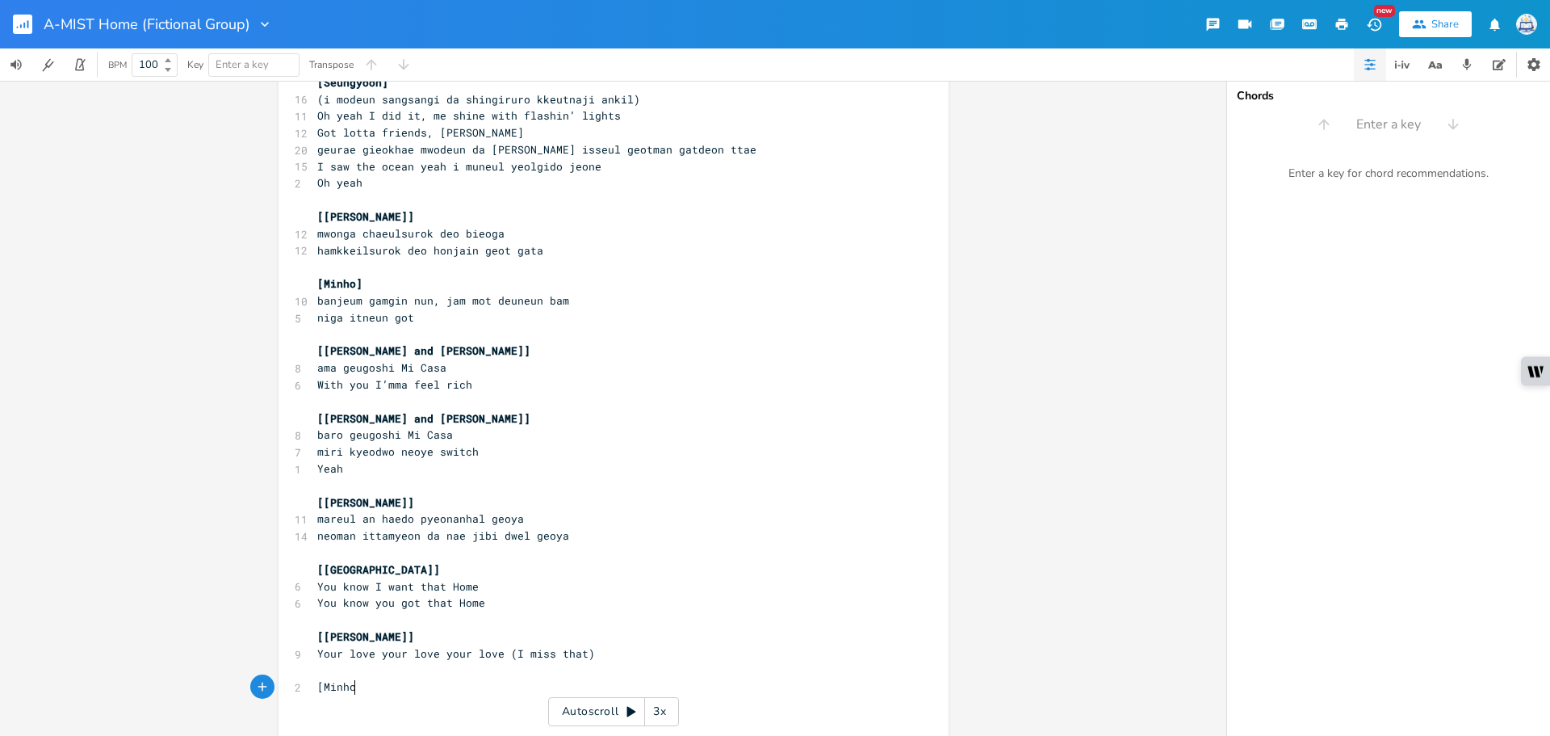
type textarea "[Minho]"
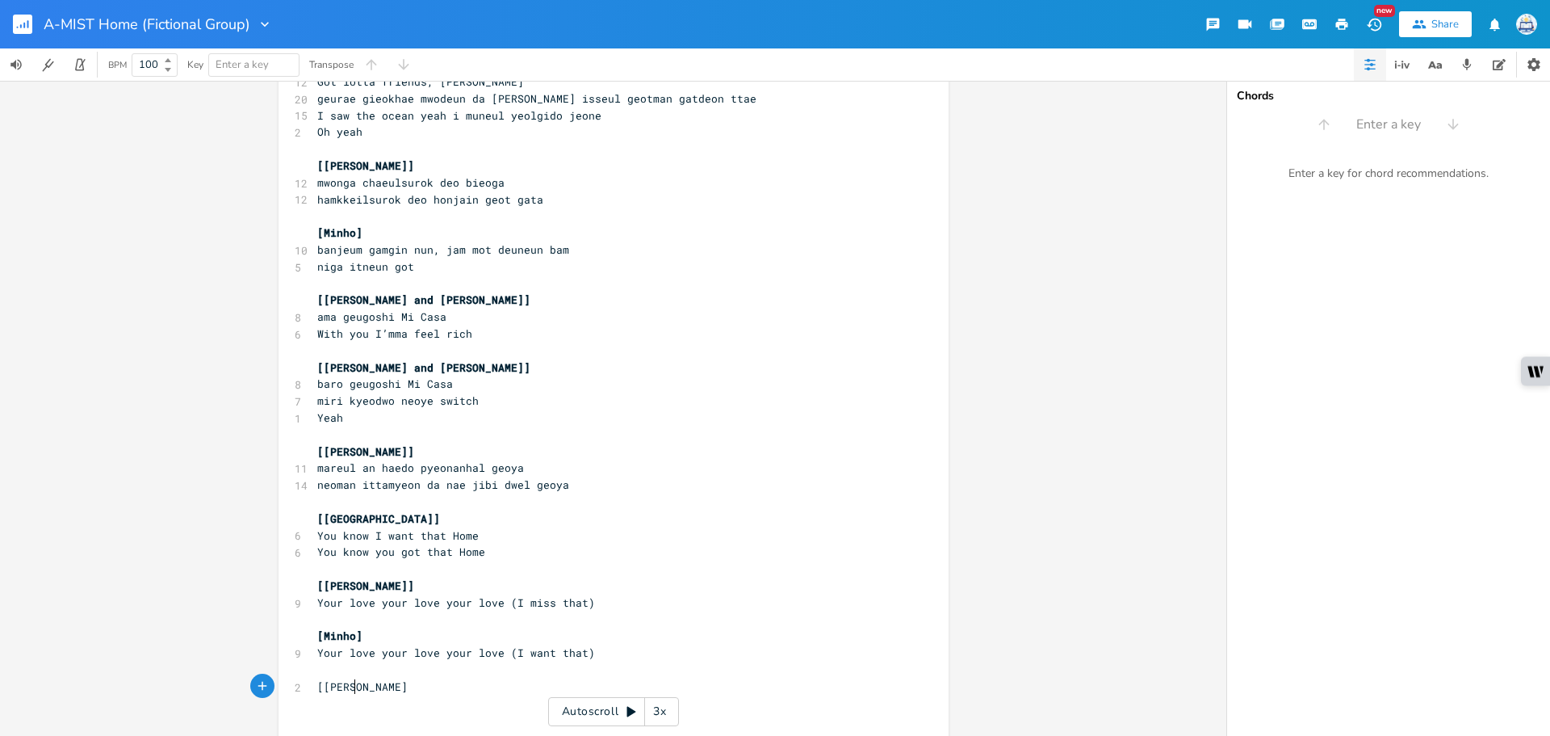
type textarea "[[PERSON_NAME]]"
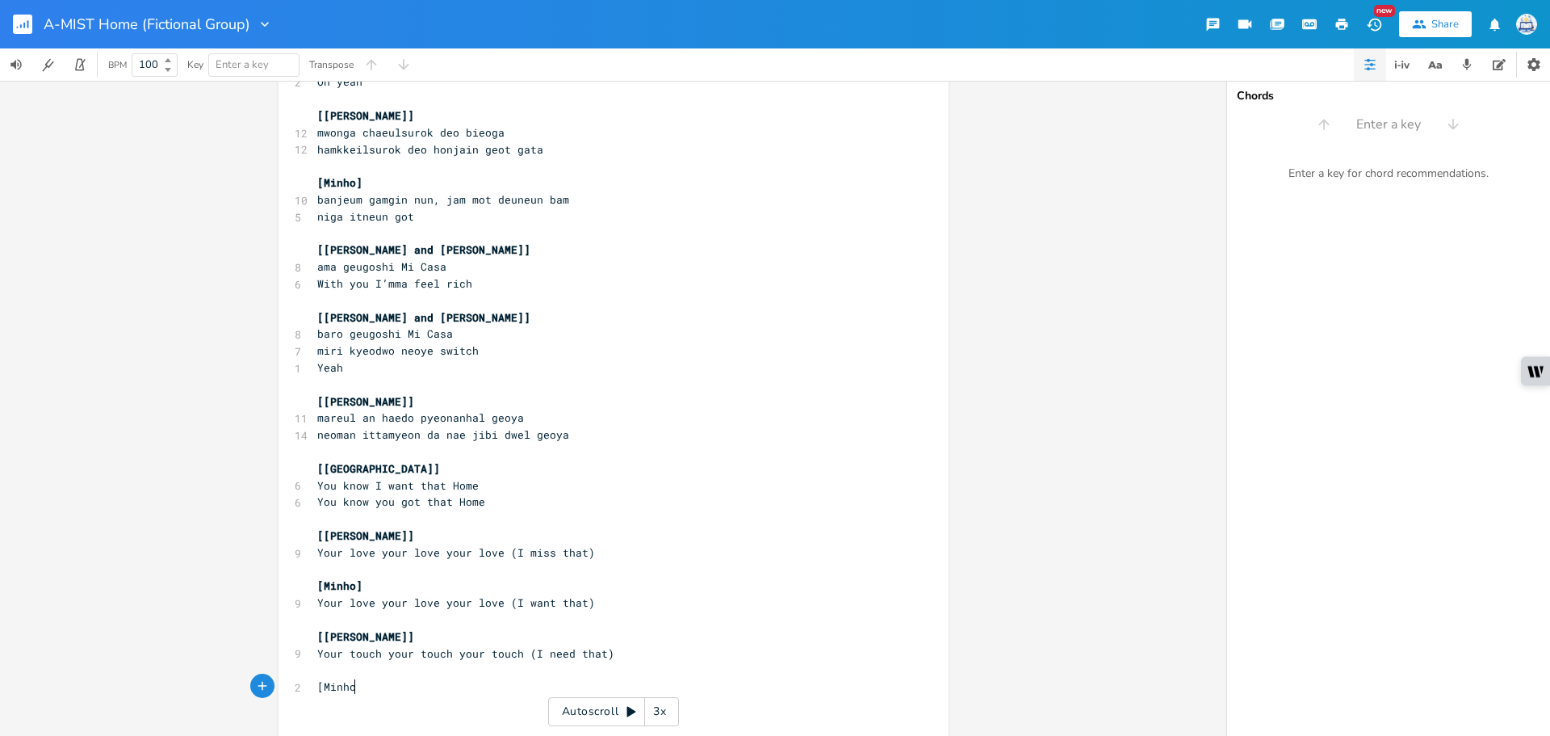
type textarea "[Minho]"
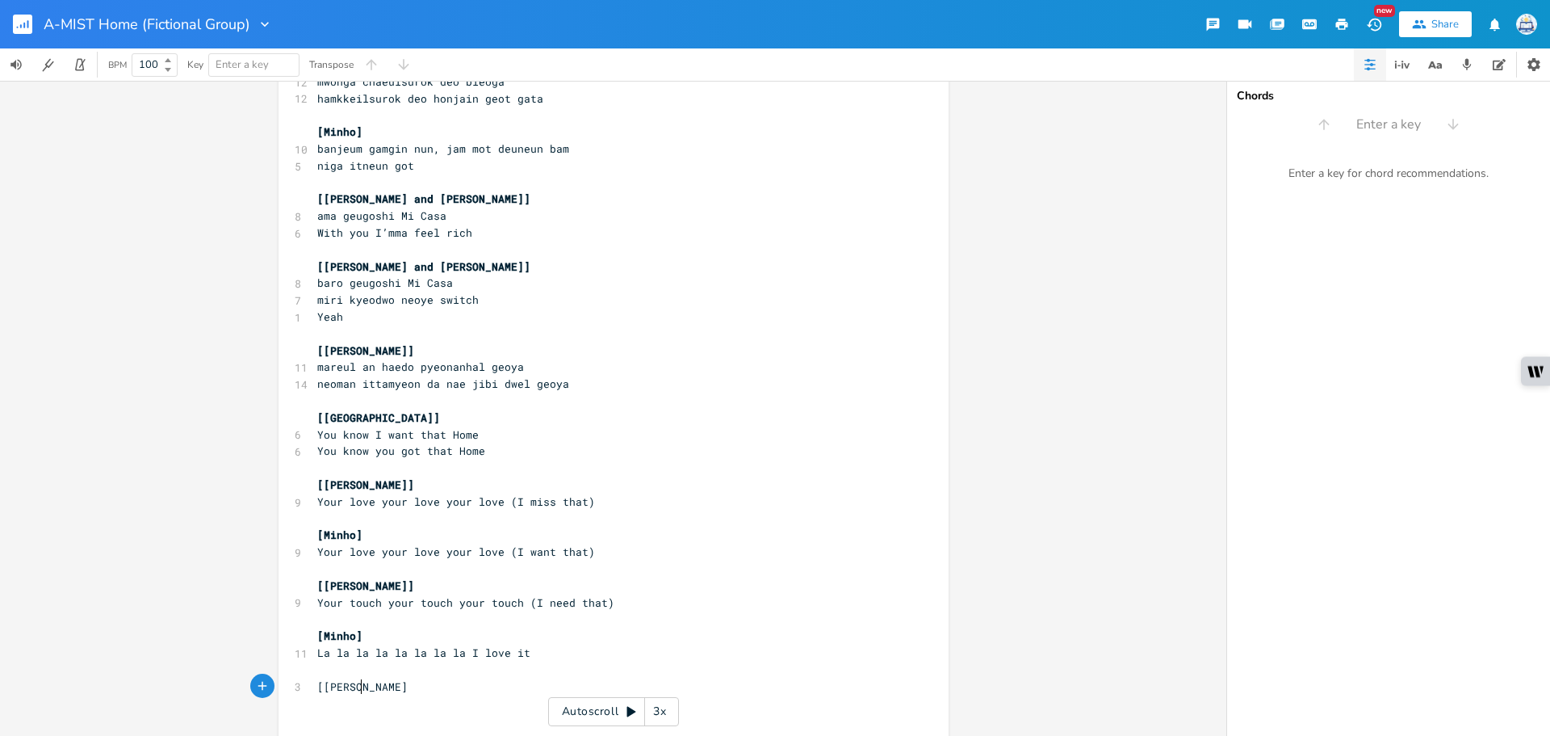
type textarea "[[PERSON_NAME]]"
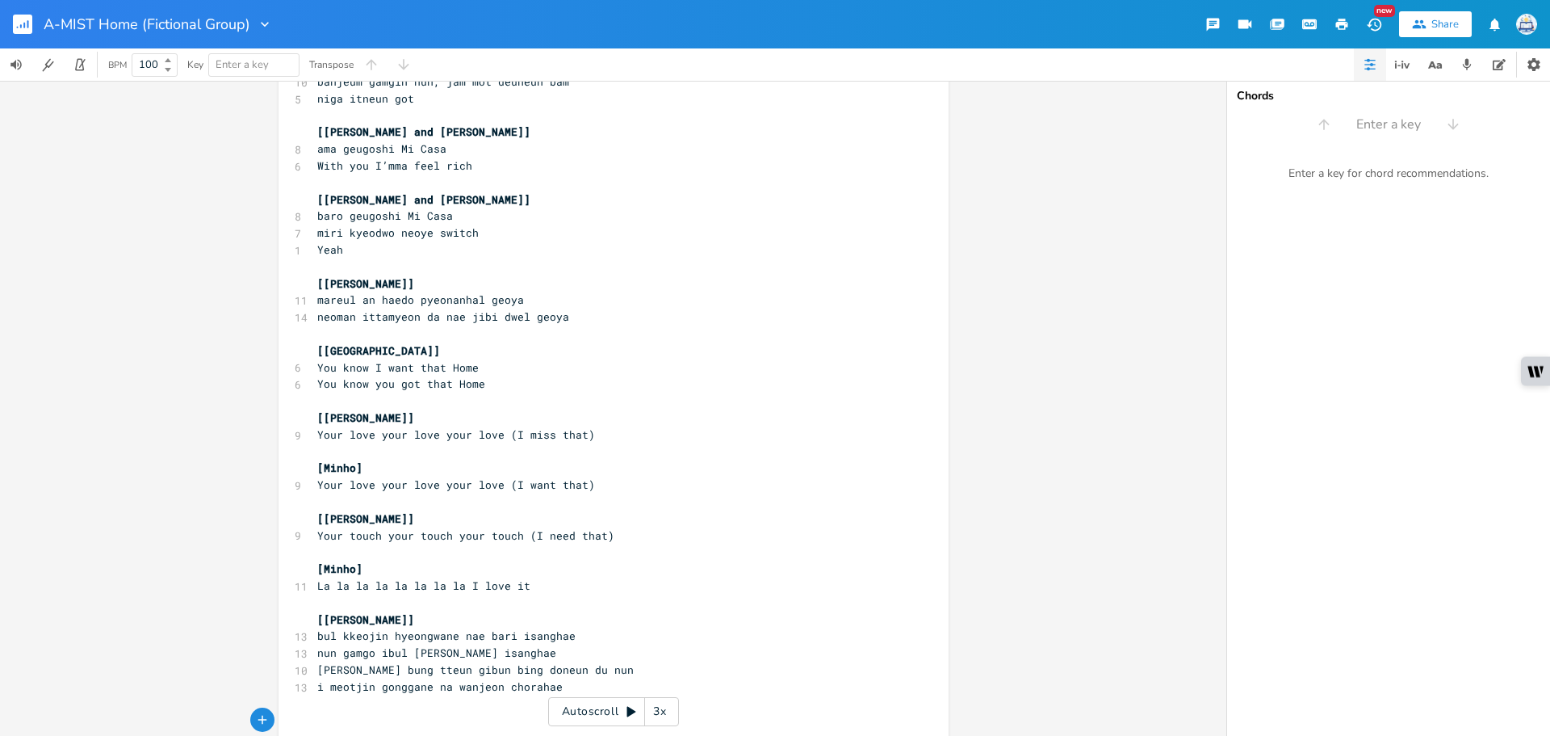
scroll to position [788, 0]
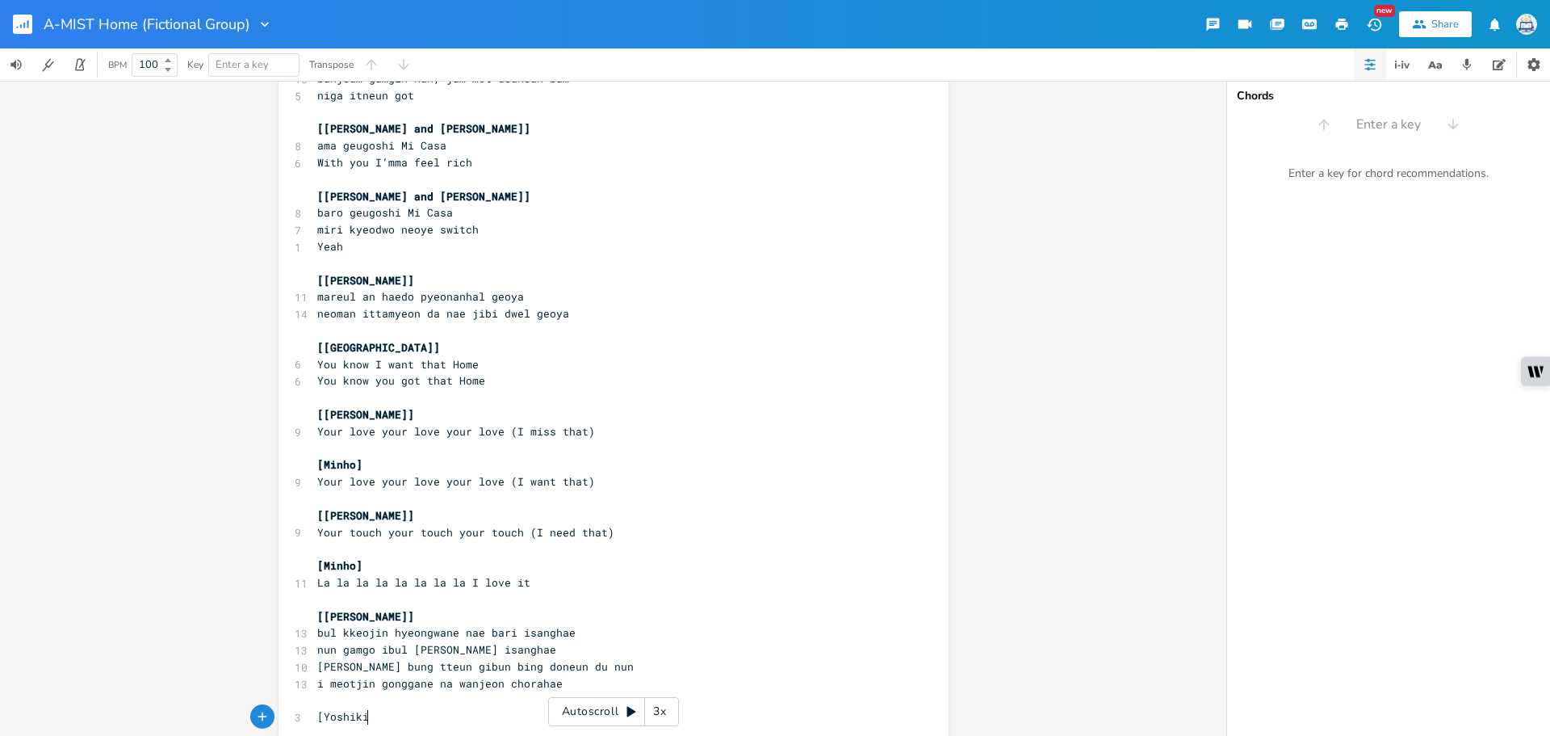
type textarea "[Yoshiki]"
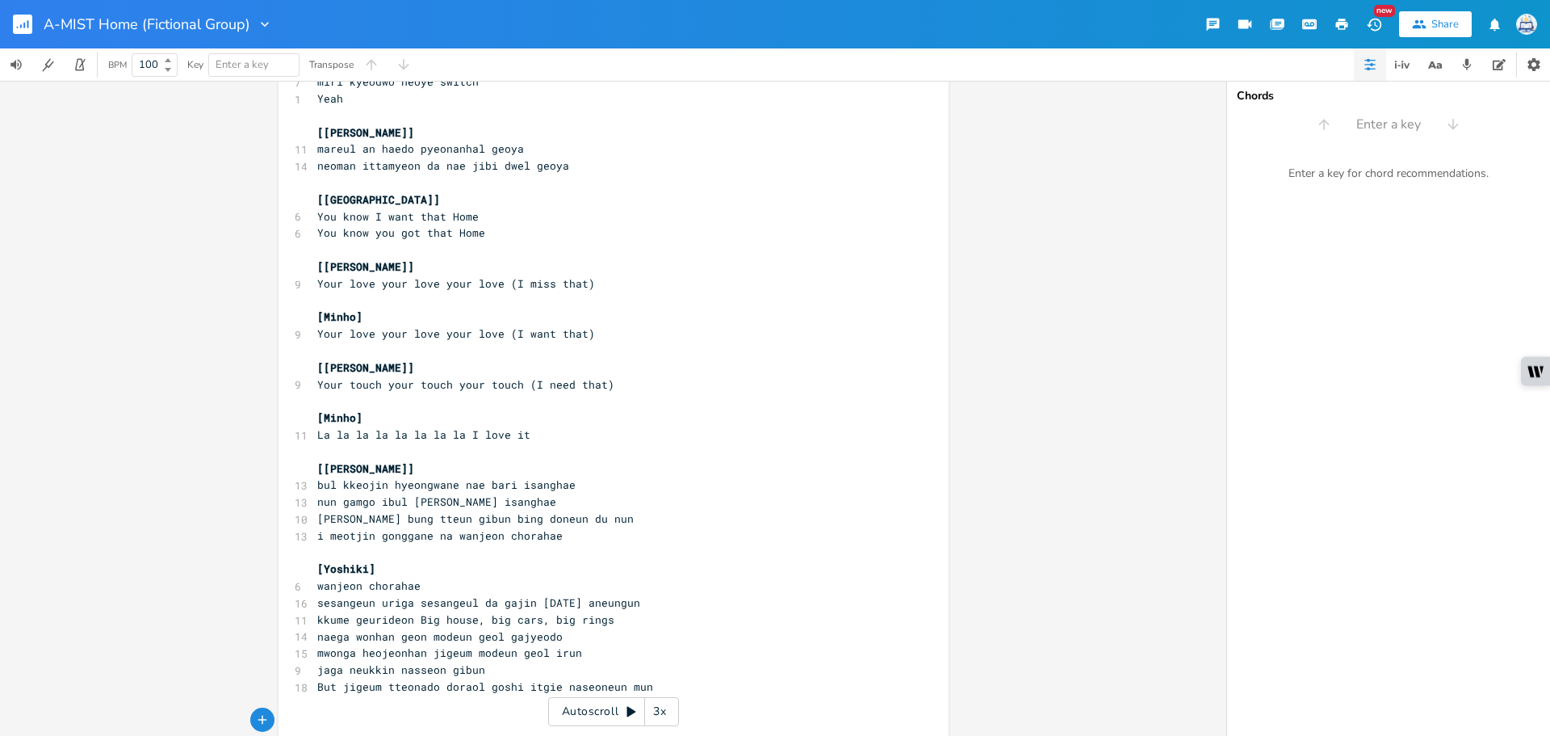
scroll to position [939, 0]
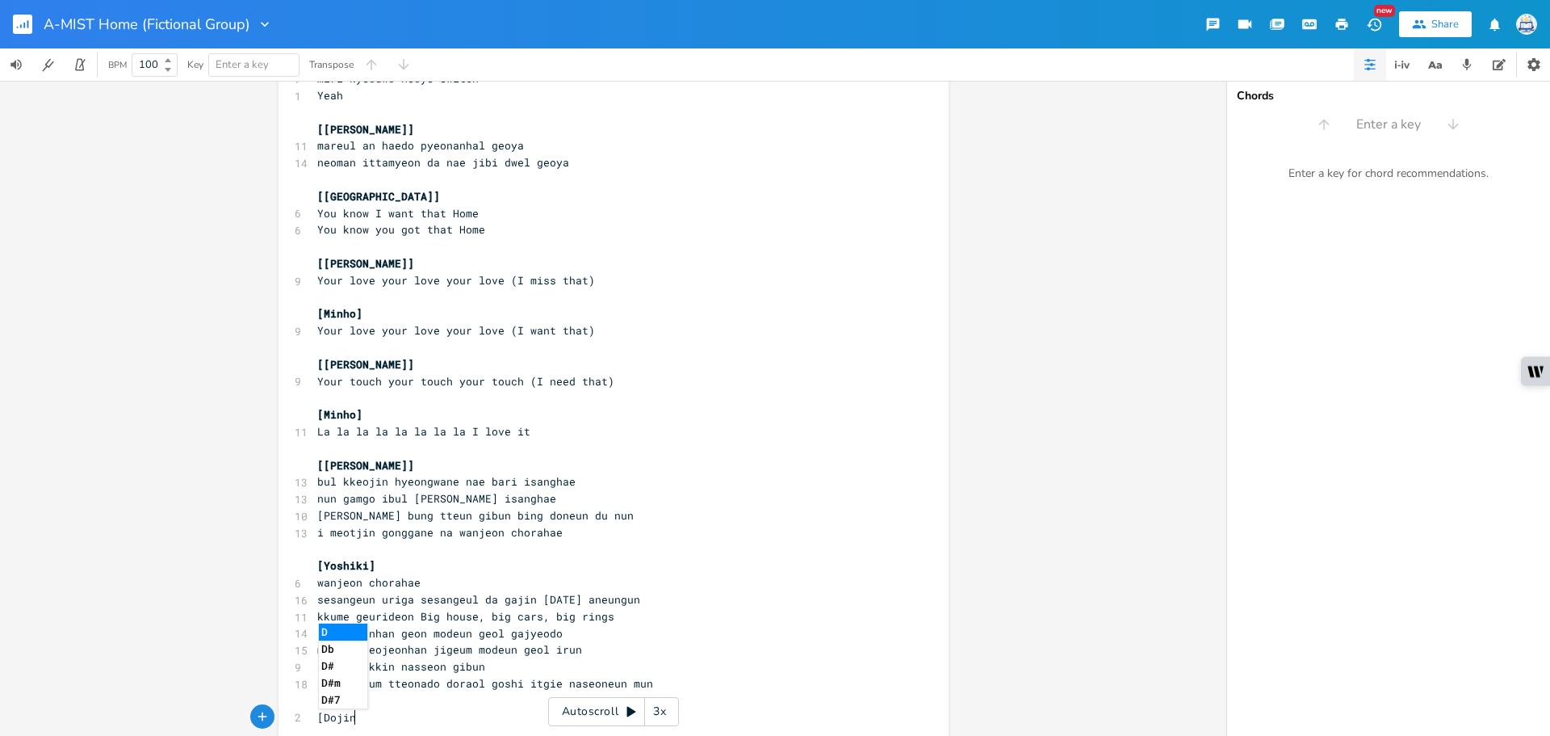
type textarea "[Dojin]"
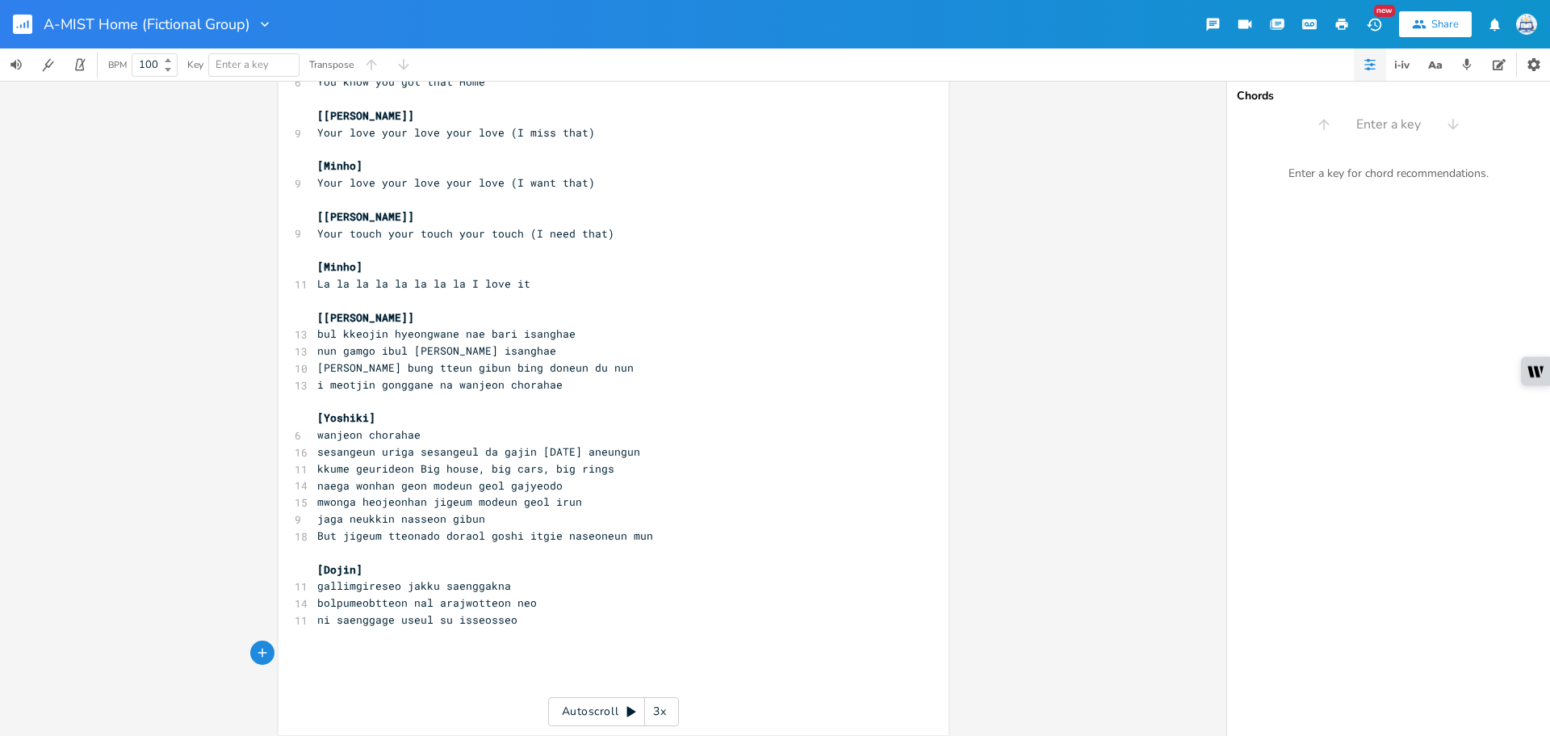
scroll to position [1096, 0]
